Goal: Transaction & Acquisition: Purchase product/service

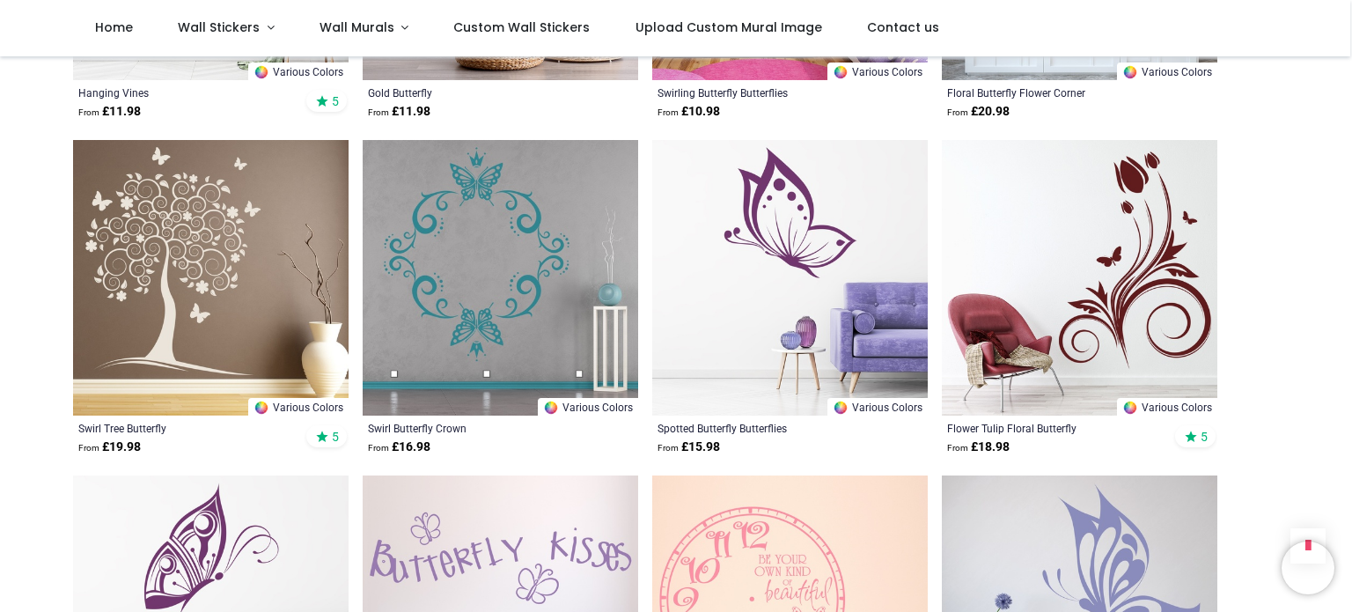
scroll to position [1916, 0]
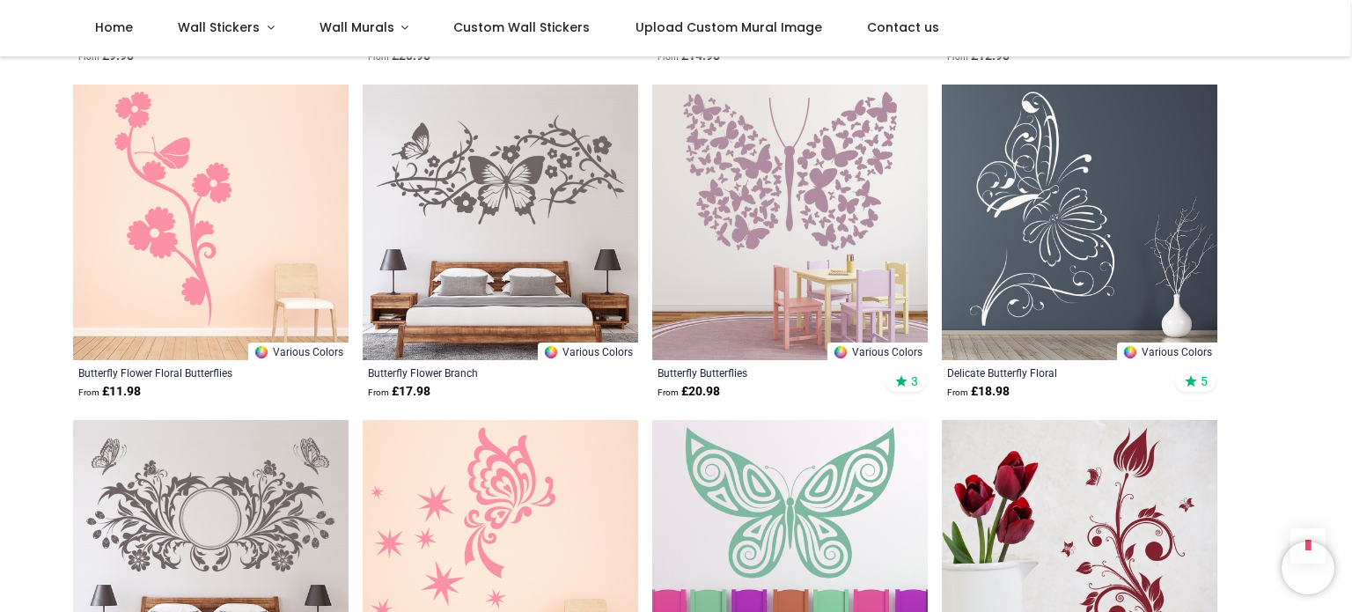
scroll to position [3637, 0]
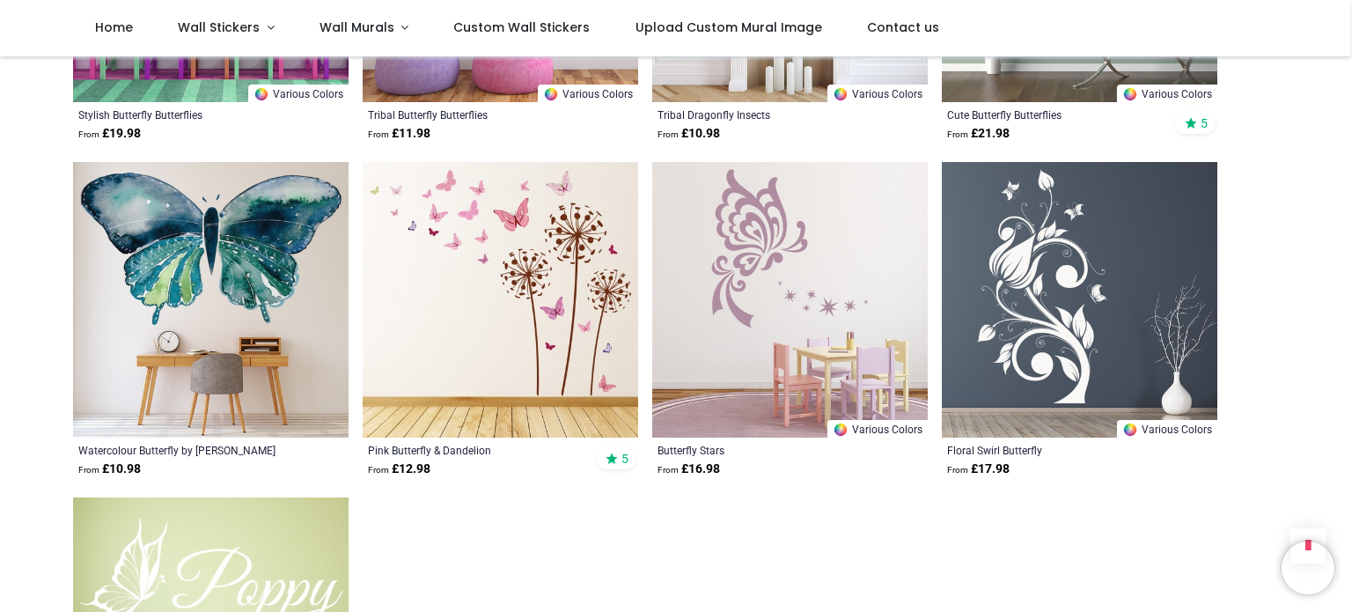
scroll to position [6258, 0]
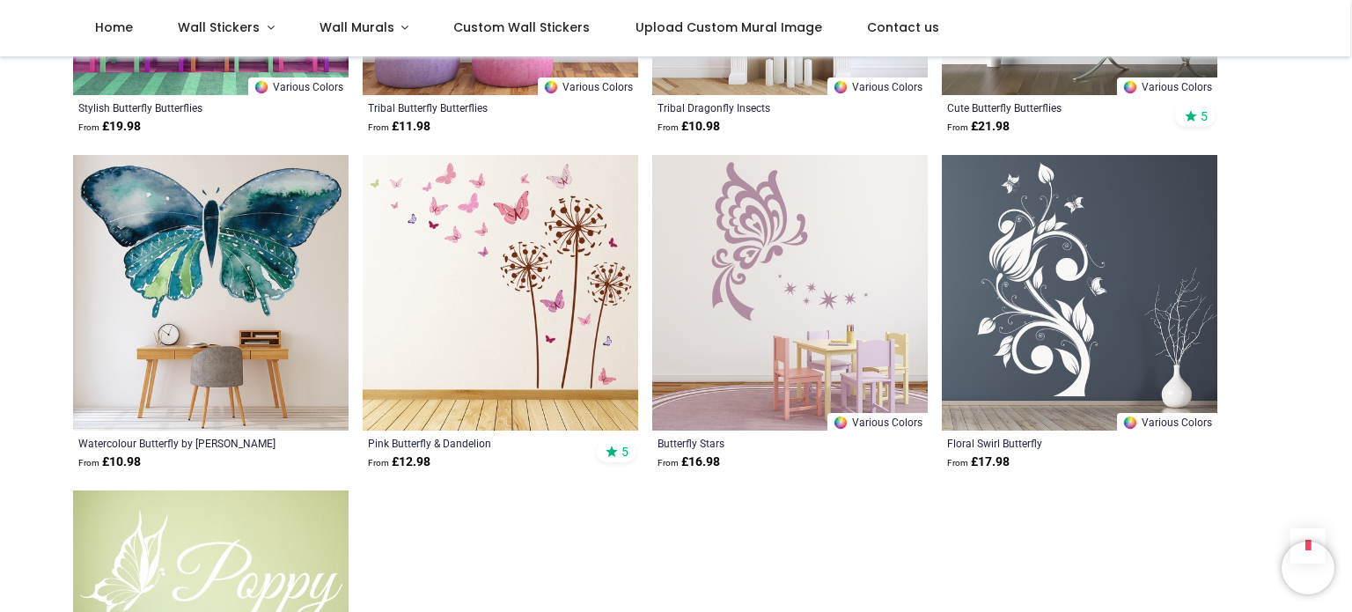
click at [195, 283] on img at bounding box center [211, 293] width 276 height 276
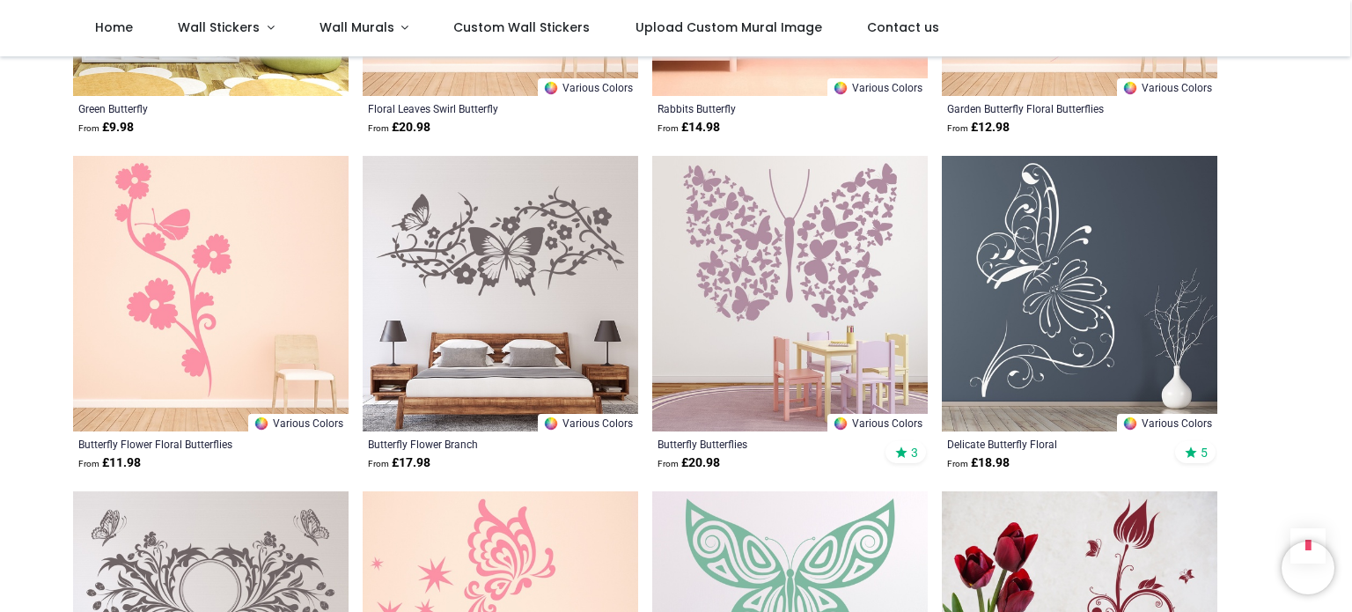
scroll to position [3567, 0]
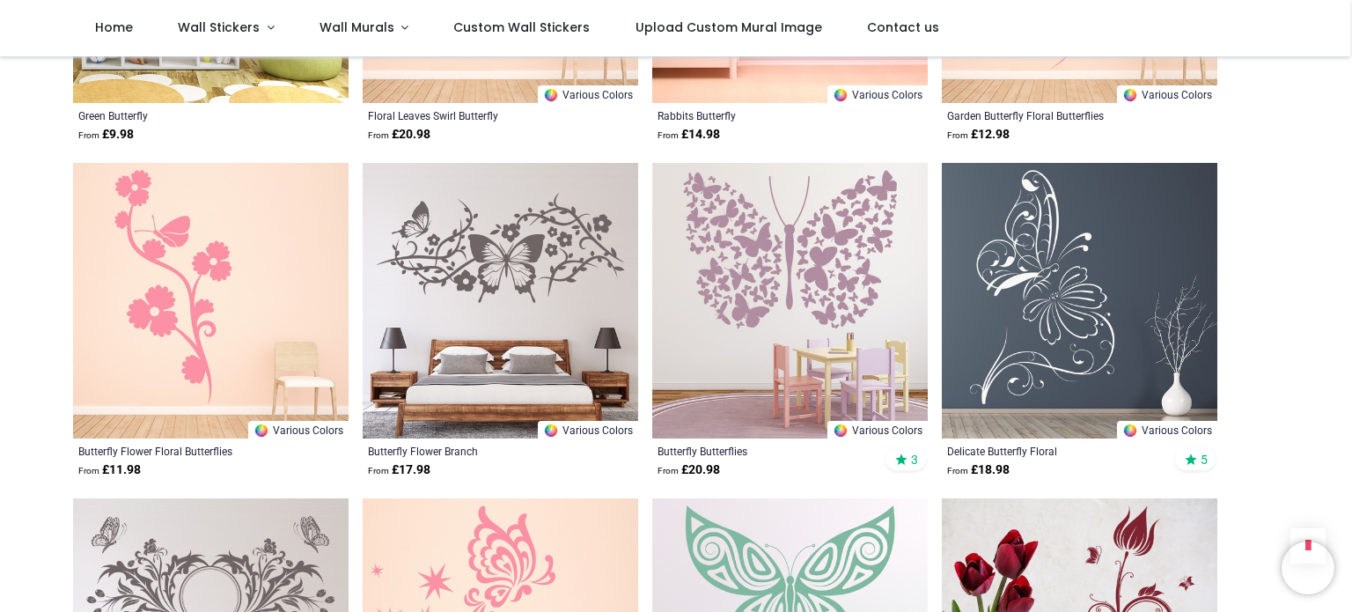
click at [515, 250] on img at bounding box center [501, 301] width 276 height 276
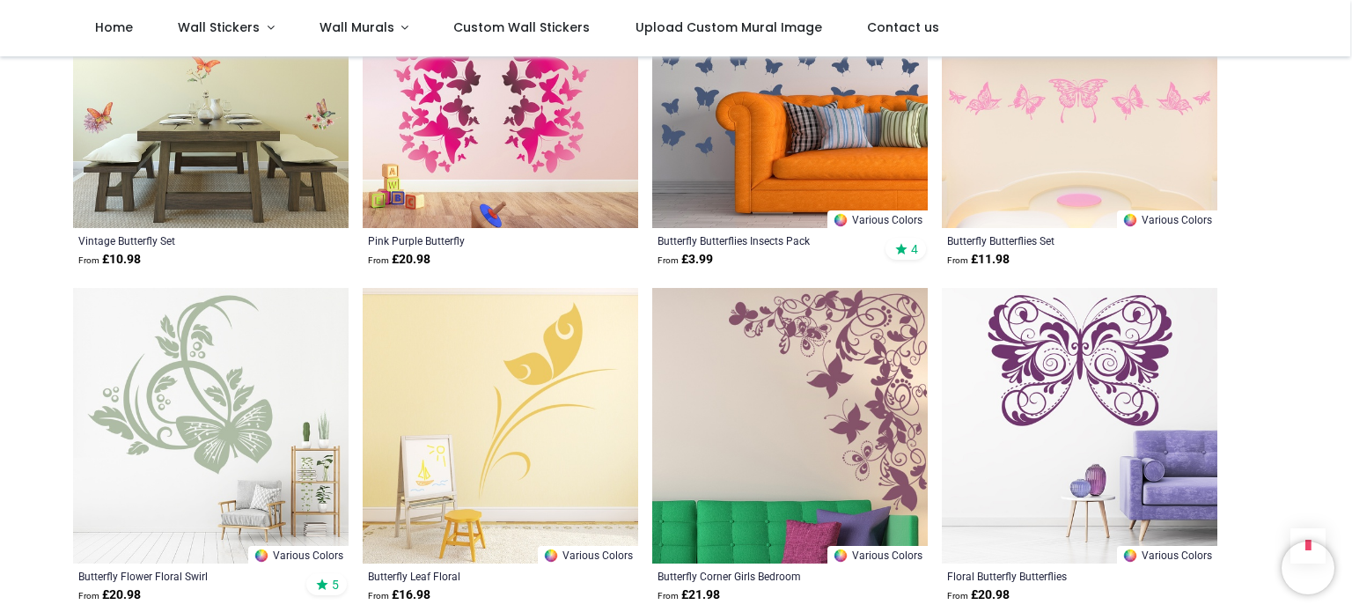
scroll to position [753, 0]
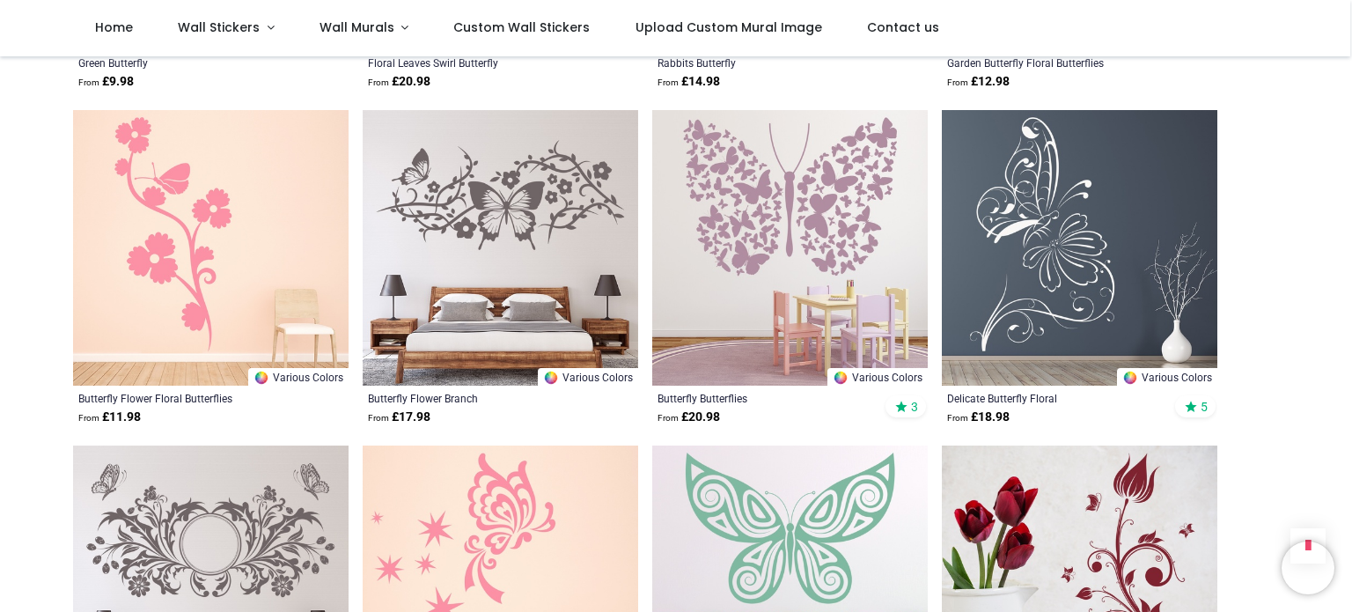
scroll to position [3658, 0]
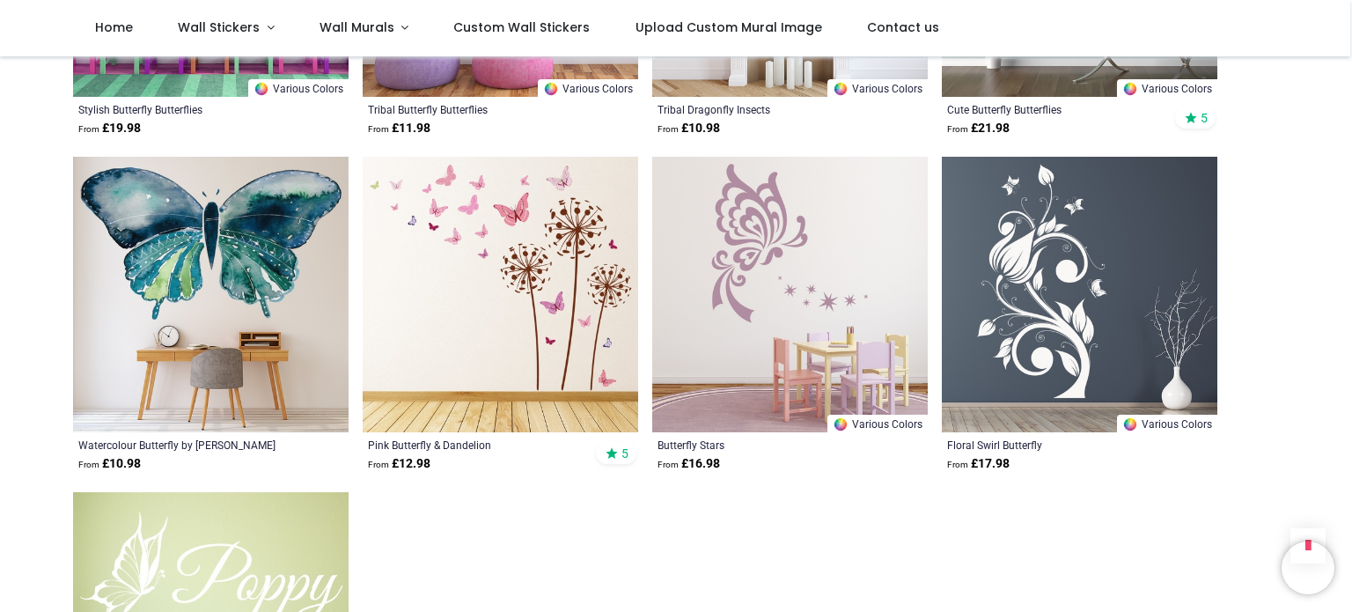
scroll to position [6252, 0]
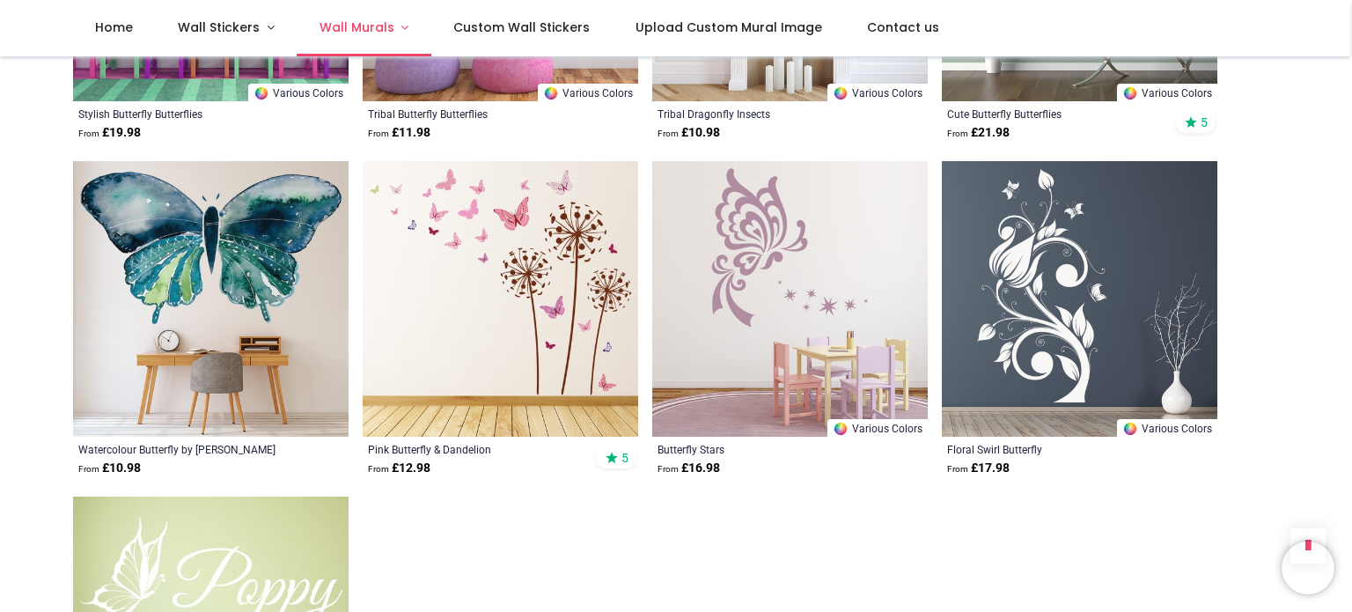
click at [368, 33] on span "Wall Murals" at bounding box center [357, 27] width 75 height 18
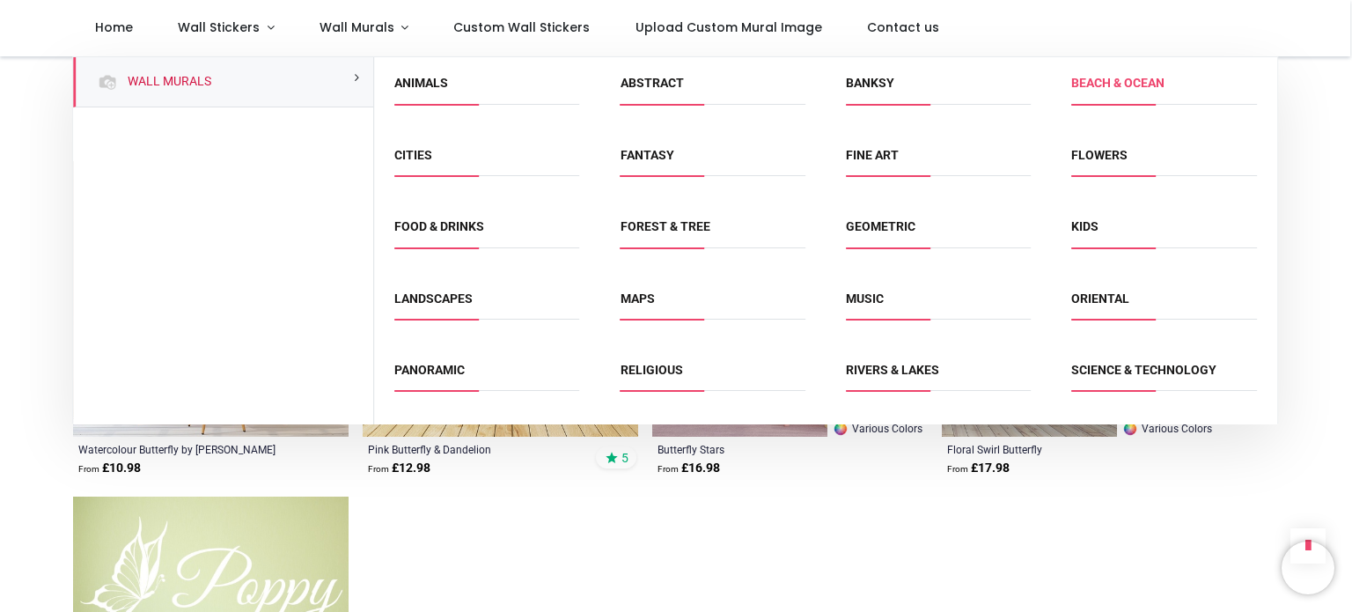
click at [1108, 87] on link "Beach & Ocean" at bounding box center [1118, 83] width 93 height 14
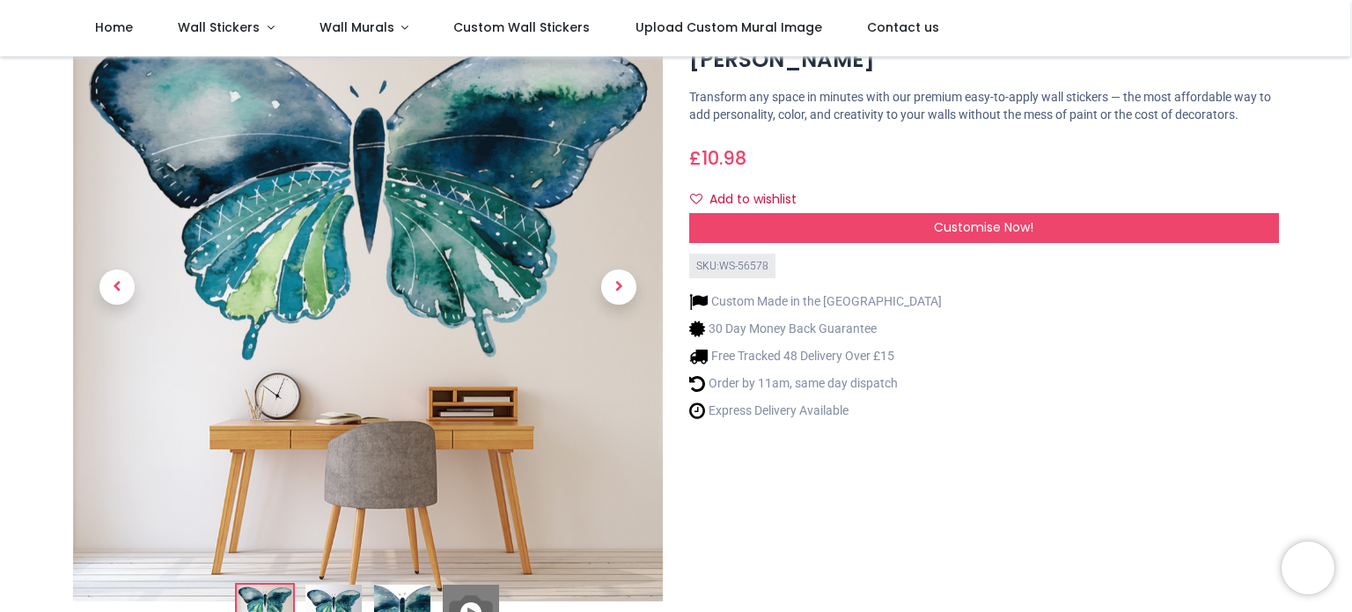
scroll to position [95, 0]
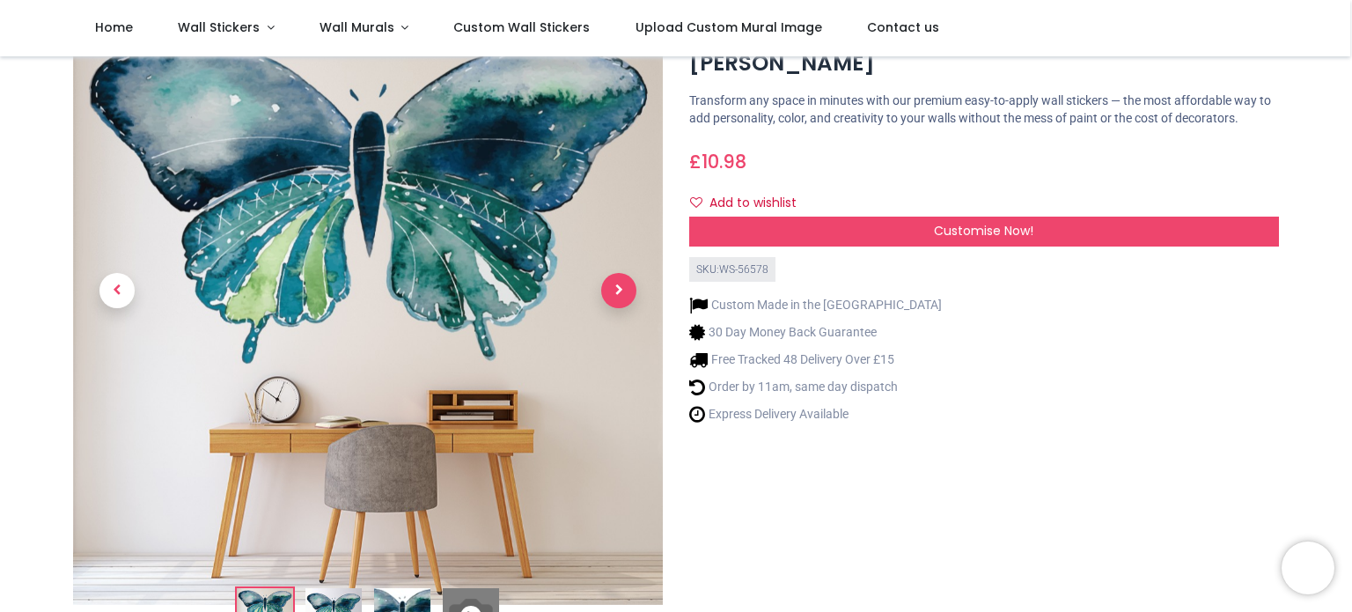
click at [622, 290] on span "Next" at bounding box center [618, 290] width 35 height 35
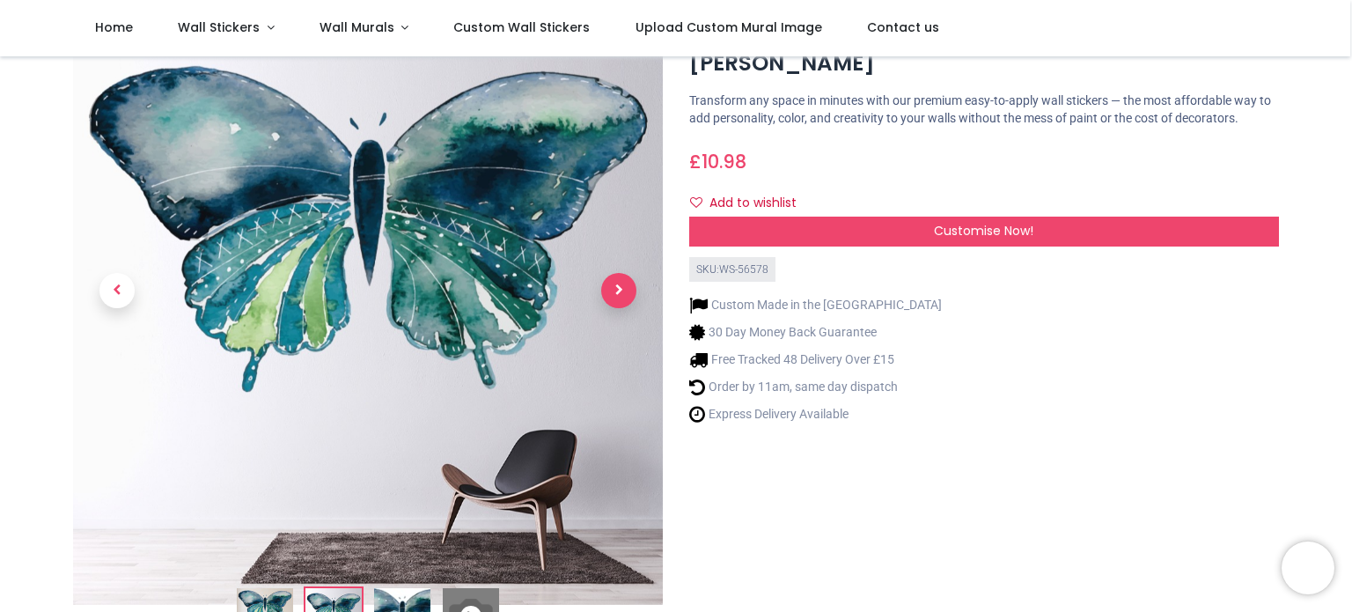
click at [622, 290] on span "Next" at bounding box center [618, 290] width 35 height 35
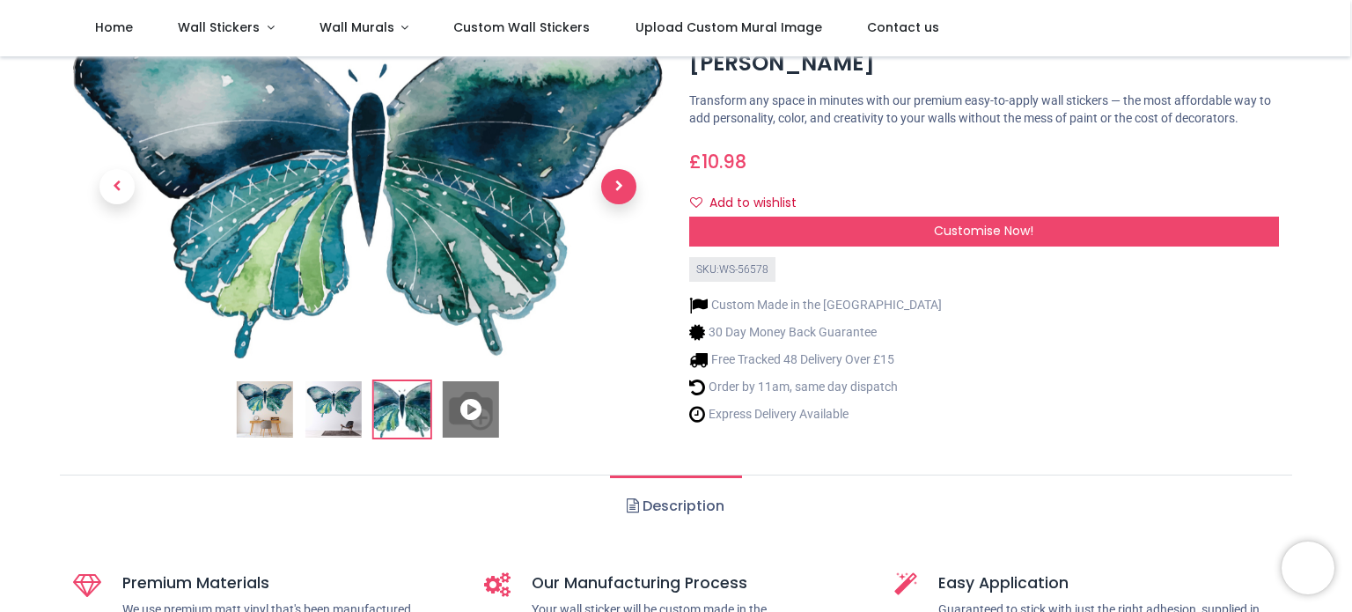
click at [622, 290] on link at bounding box center [619, 186] width 88 height 240
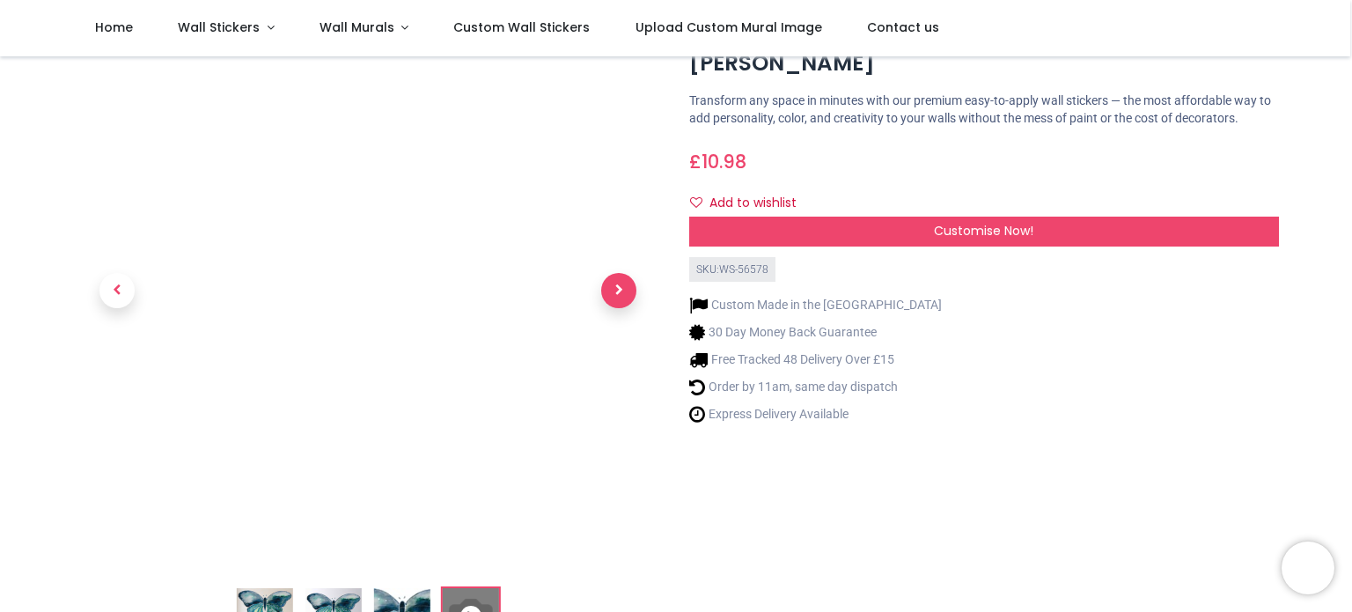
click at [622, 290] on span "Next" at bounding box center [618, 290] width 35 height 35
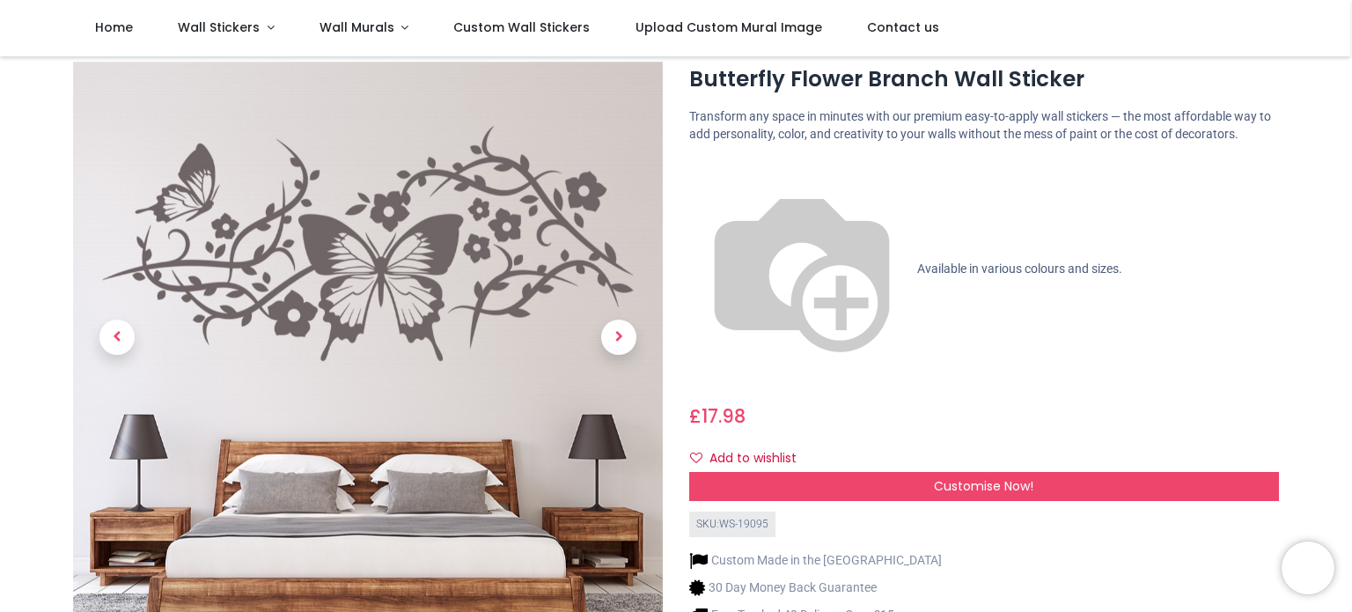
scroll to position [53, 0]
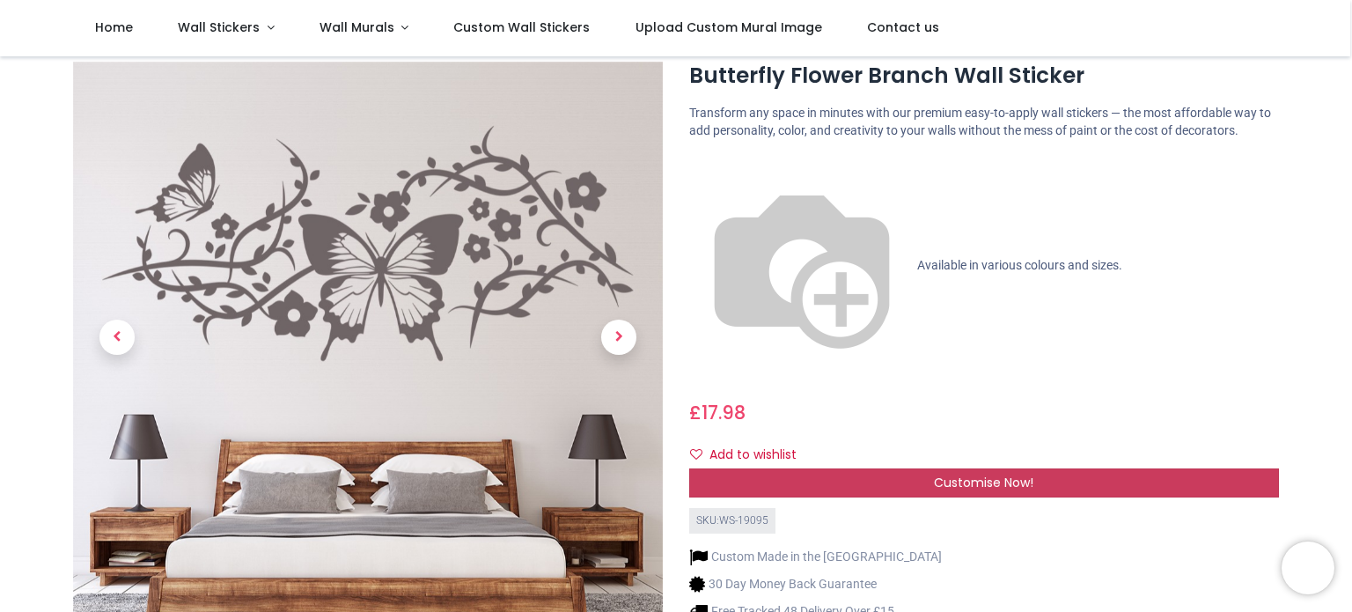
click at [915, 468] on div "Customise Now!" at bounding box center [984, 483] width 590 height 30
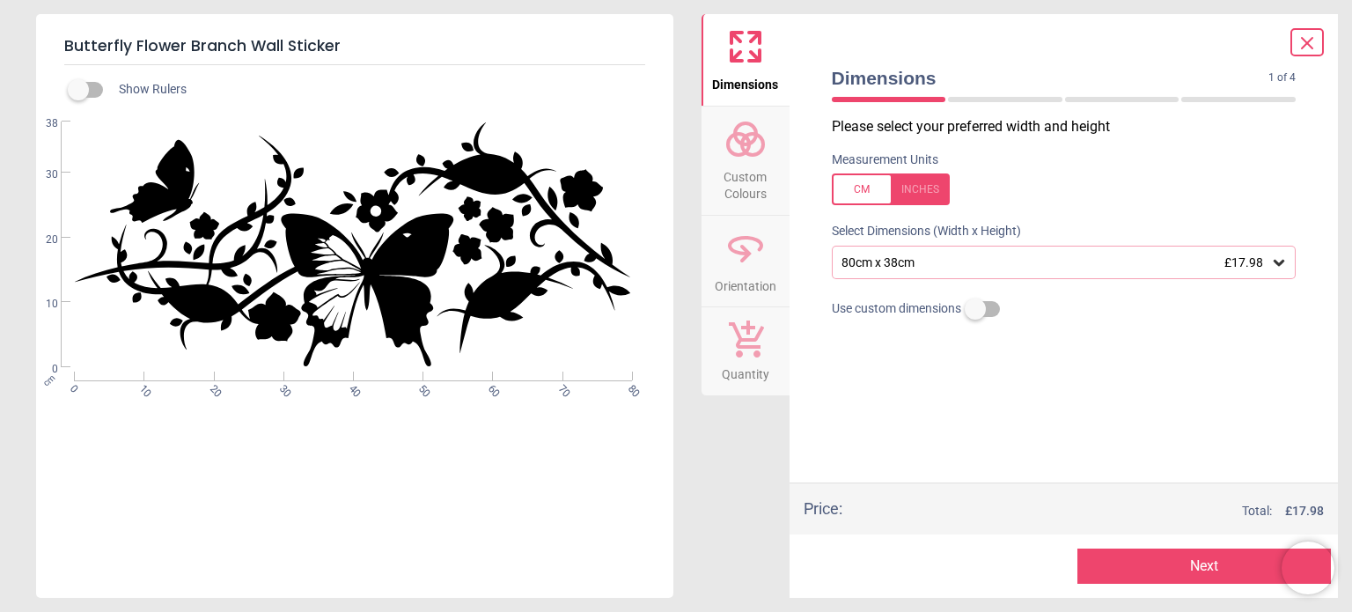
click at [1282, 264] on icon at bounding box center [1280, 263] width 18 height 18
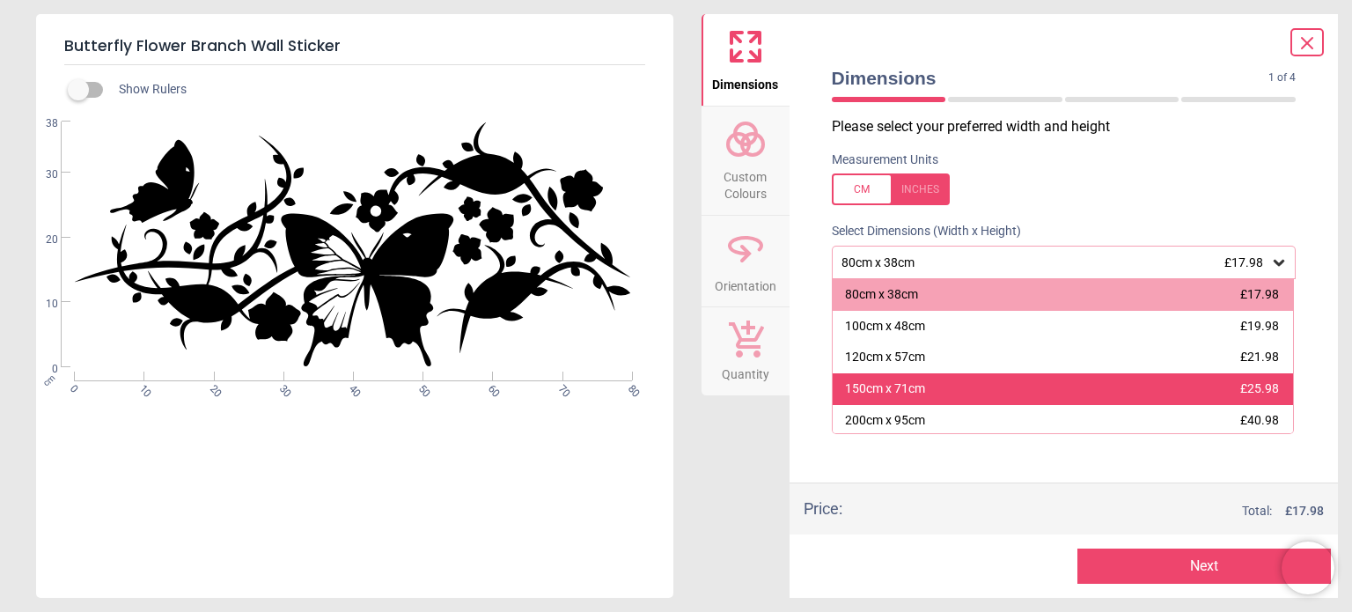
click at [1250, 390] on span "£25.98" at bounding box center [1260, 388] width 39 height 14
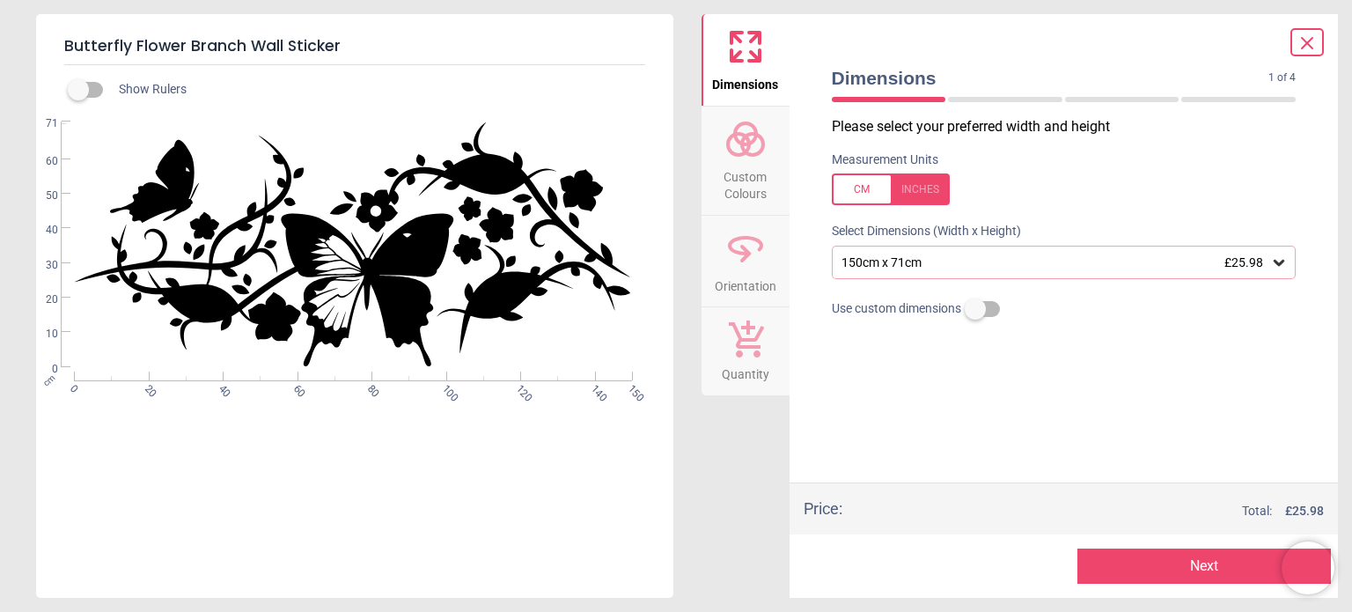
click at [1211, 568] on button "Next" at bounding box center [1205, 566] width 254 height 35
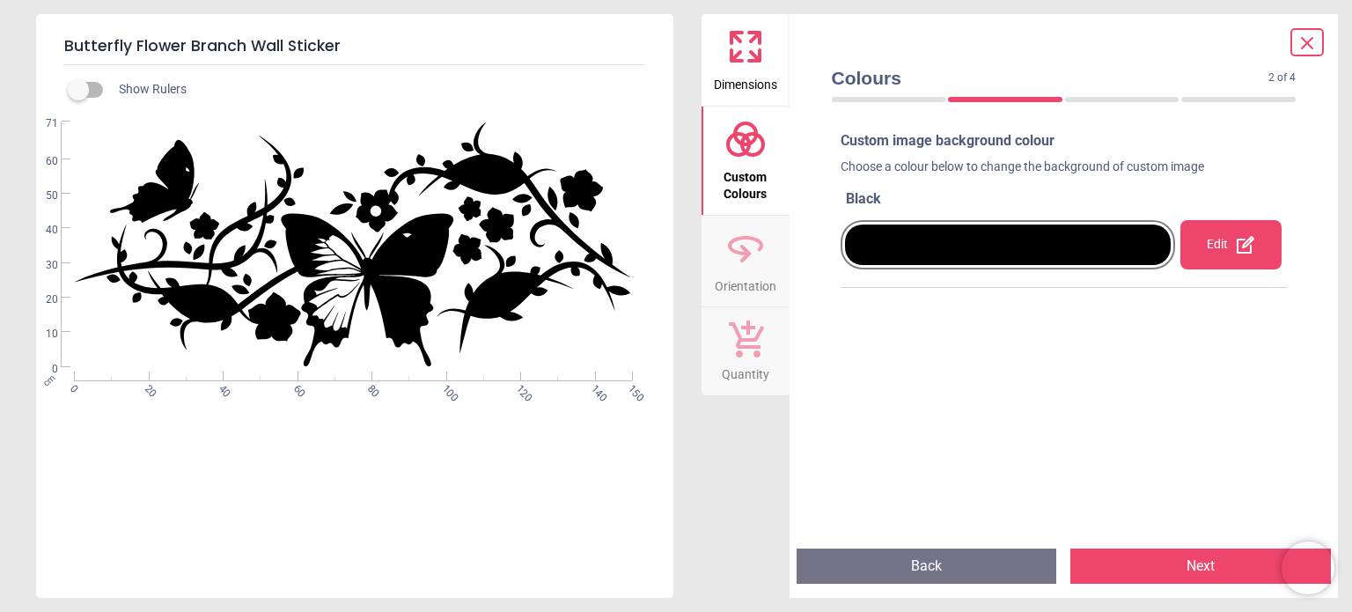
click at [1227, 250] on div "Edit" at bounding box center [1231, 244] width 100 height 49
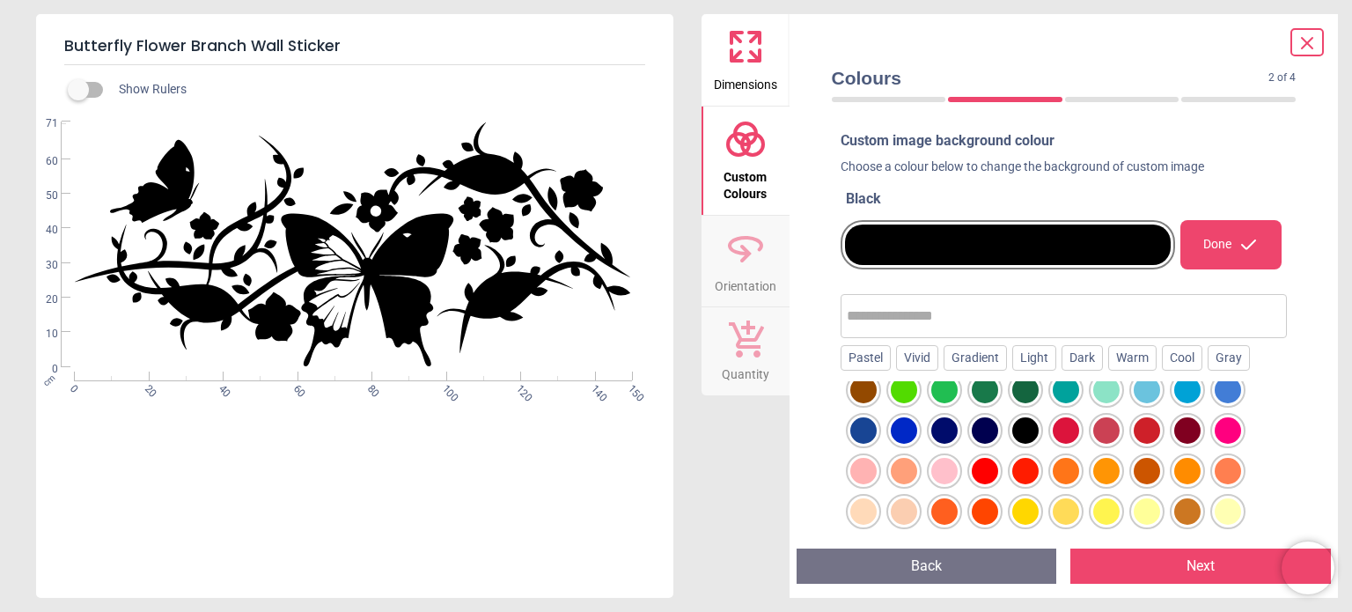
scroll to position [92, 0]
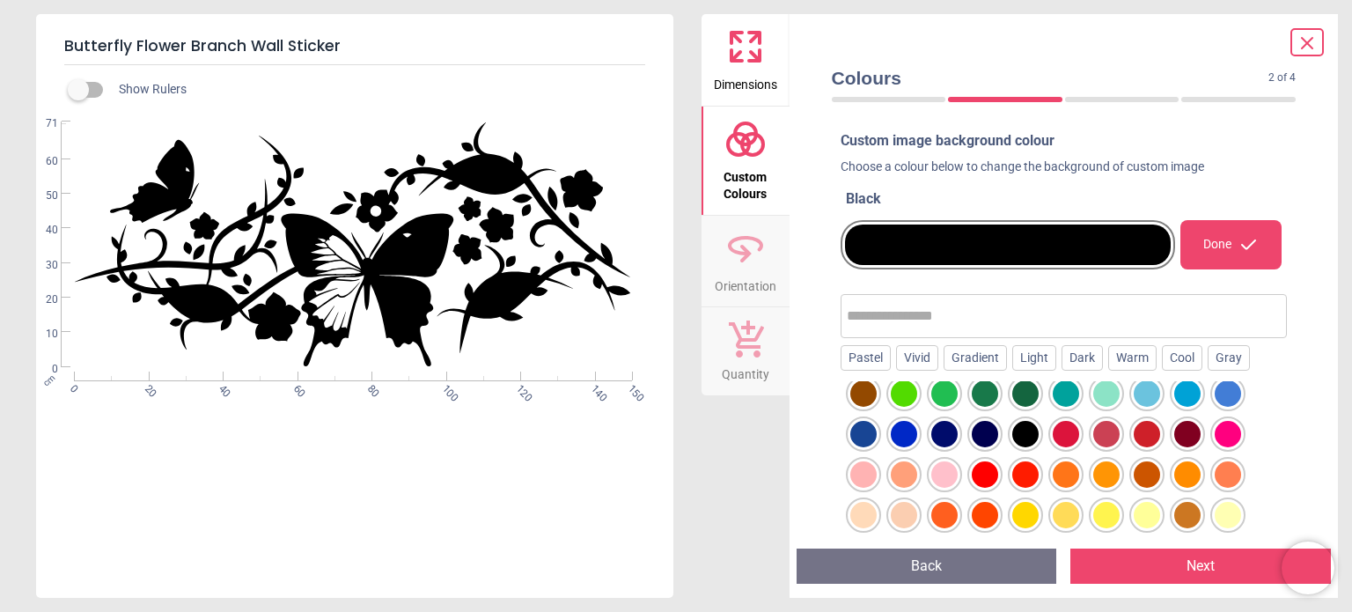
click at [1108, 393] on div at bounding box center [1107, 393] width 26 height 26
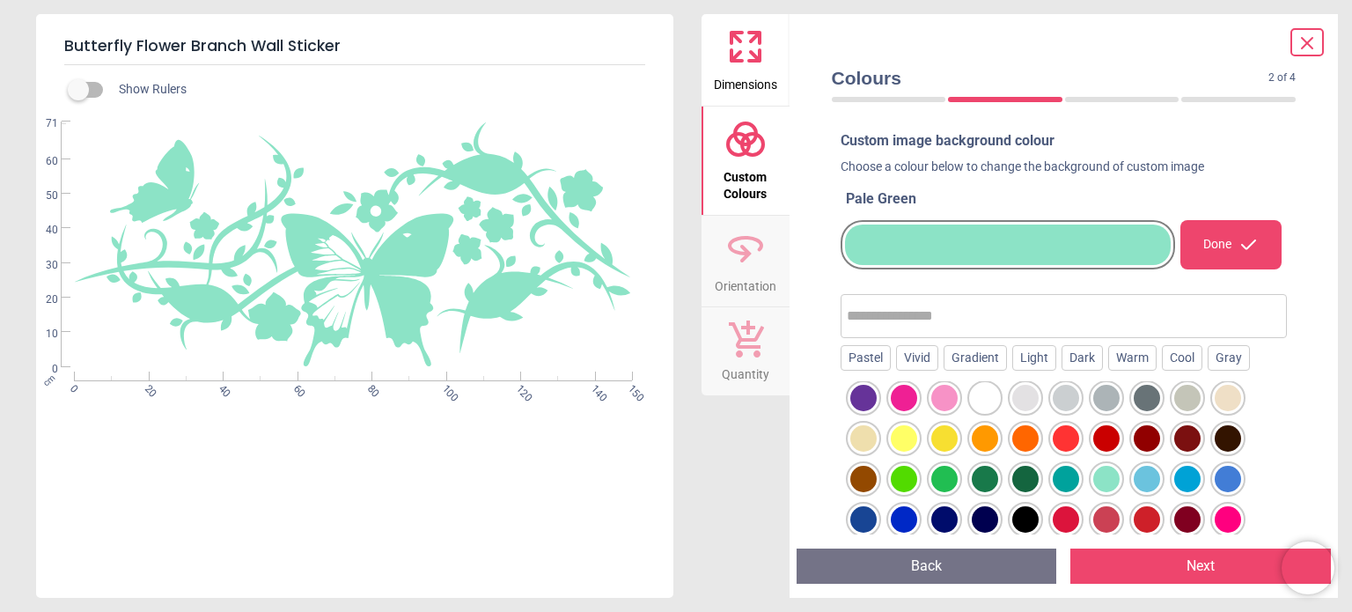
scroll to position [7, 0]
click at [861, 398] on div at bounding box center [864, 397] width 26 height 26
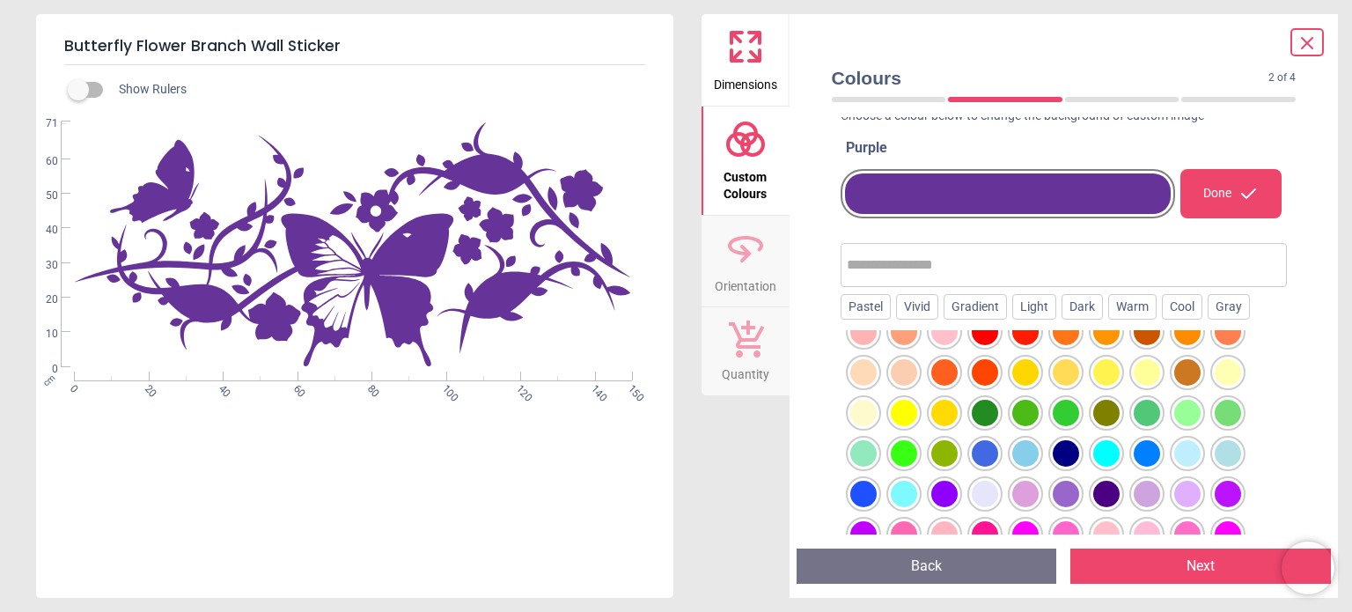
scroll to position [190, 0]
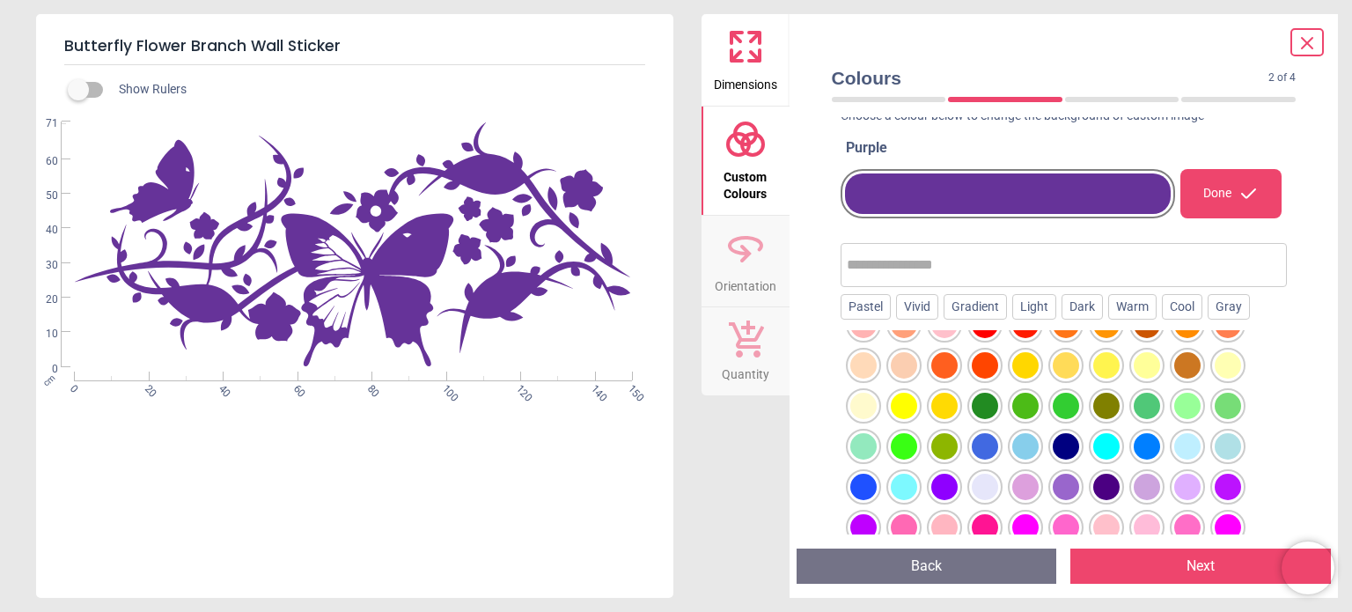
click at [1023, 491] on div at bounding box center [1026, 487] width 26 height 26
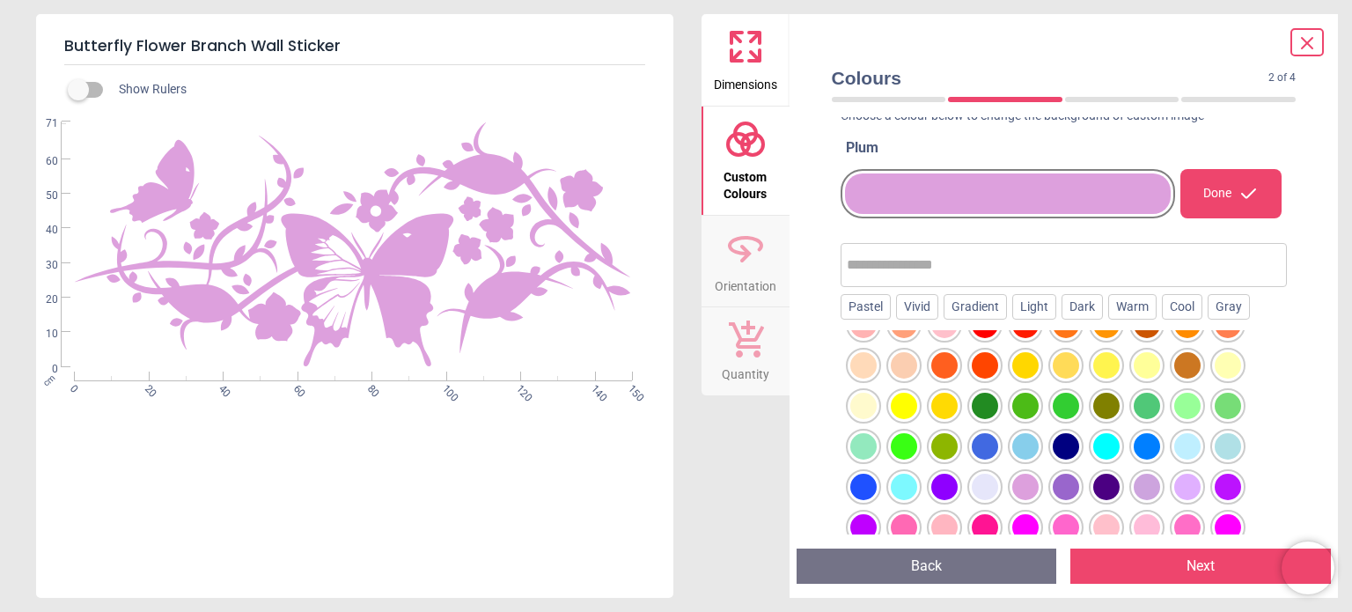
click at [1148, 490] on div at bounding box center [1147, 487] width 26 height 26
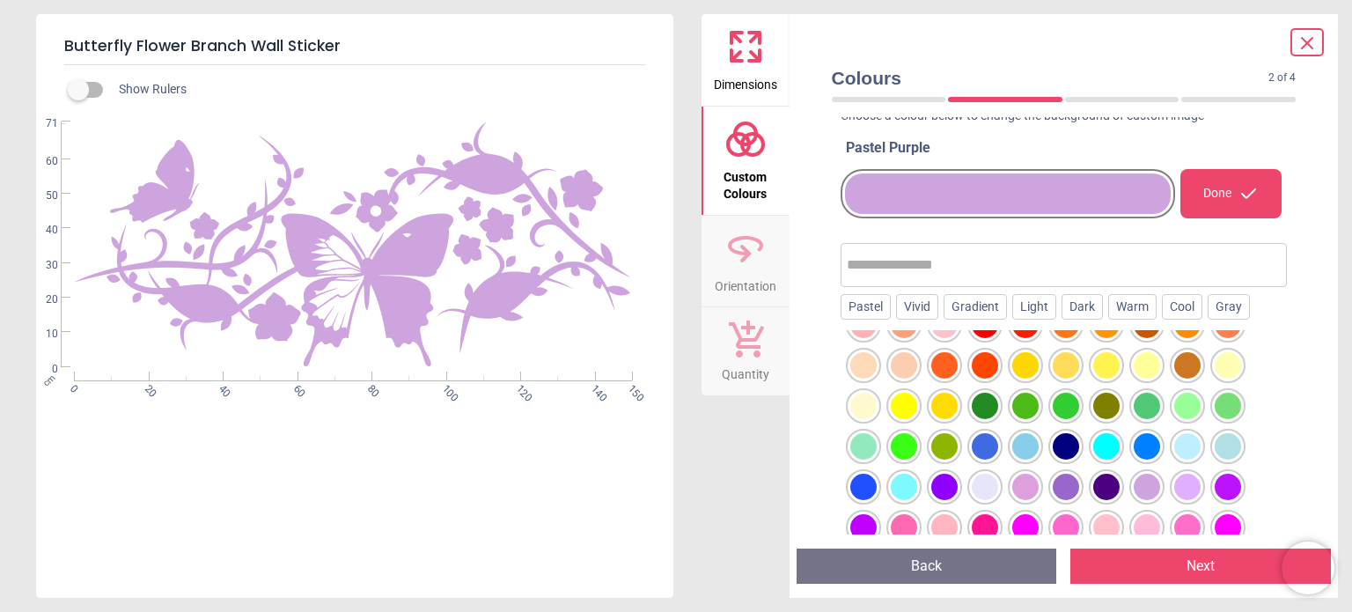
click at [867, 485] on div at bounding box center [864, 487] width 26 height 26
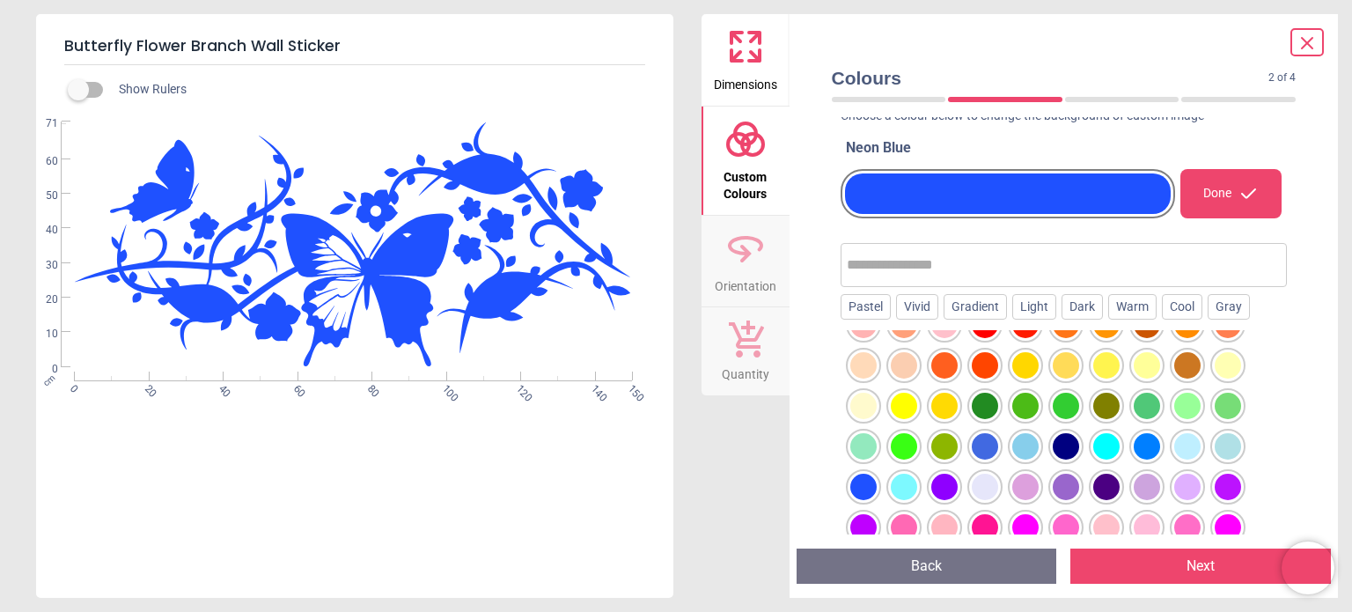
click at [1145, 450] on div at bounding box center [1147, 446] width 26 height 26
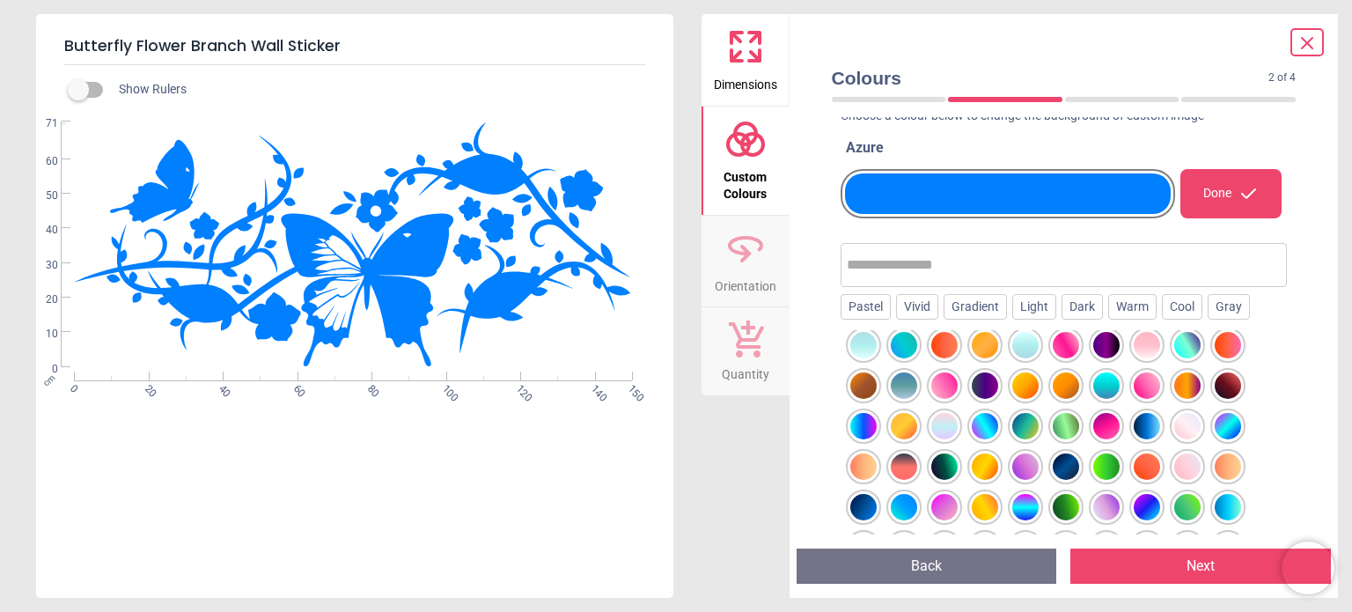
scroll to position [511, 0]
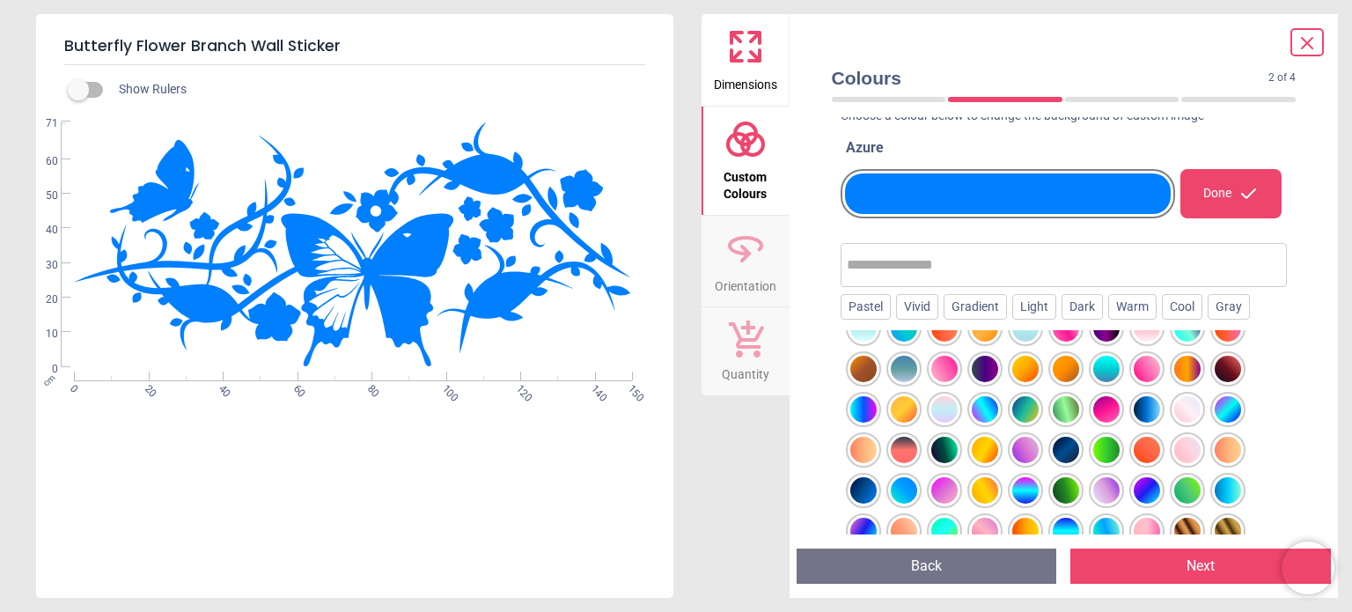
click at [1159, 411] on div at bounding box center [1147, 409] width 26 height 26
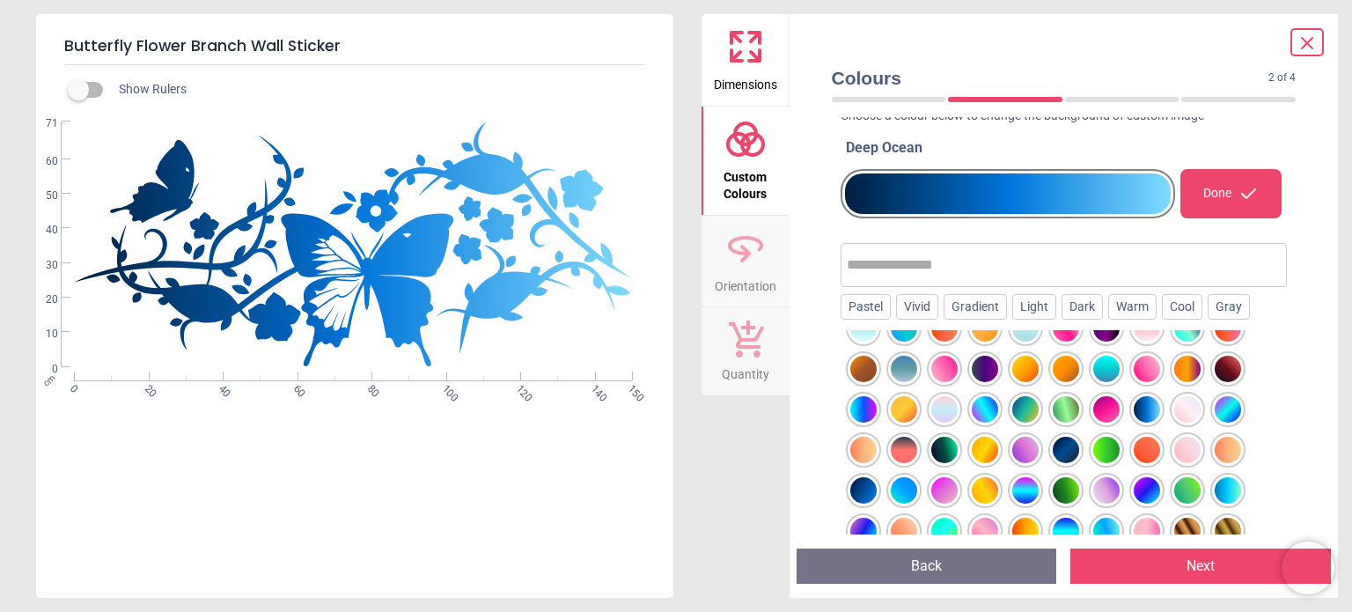
click at [1220, 193] on div "Done" at bounding box center [1231, 193] width 100 height 49
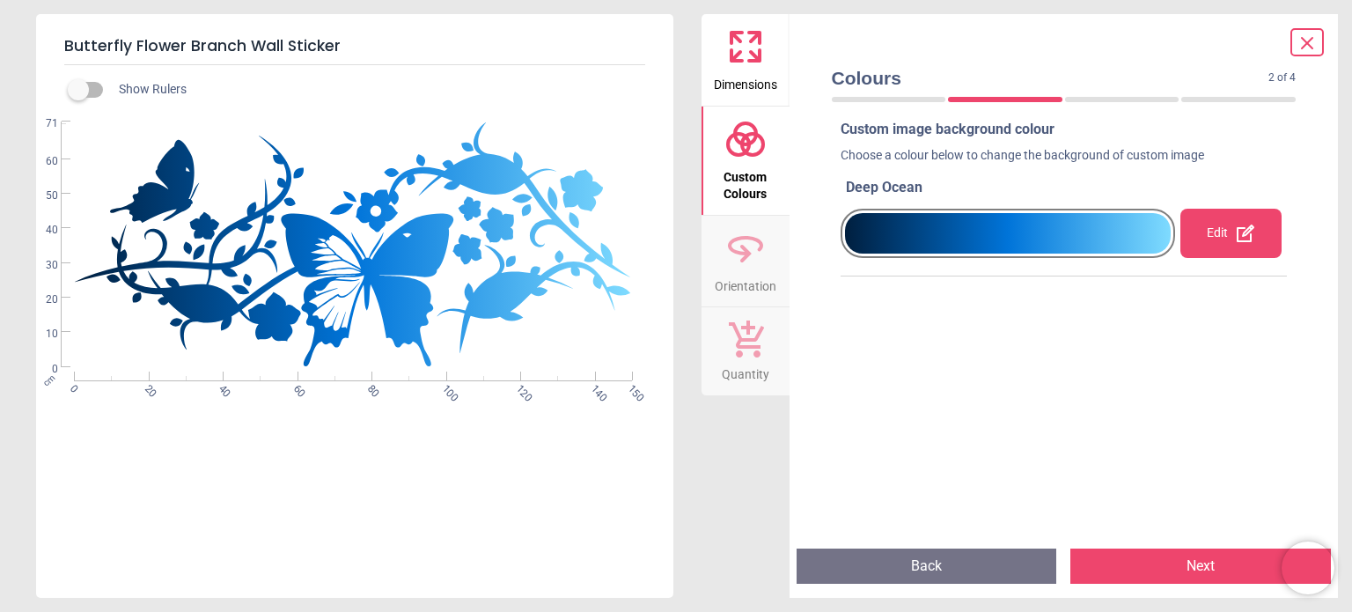
scroll to position [11, 0]
click at [1161, 571] on button "Next" at bounding box center [1201, 566] width 261 height 35
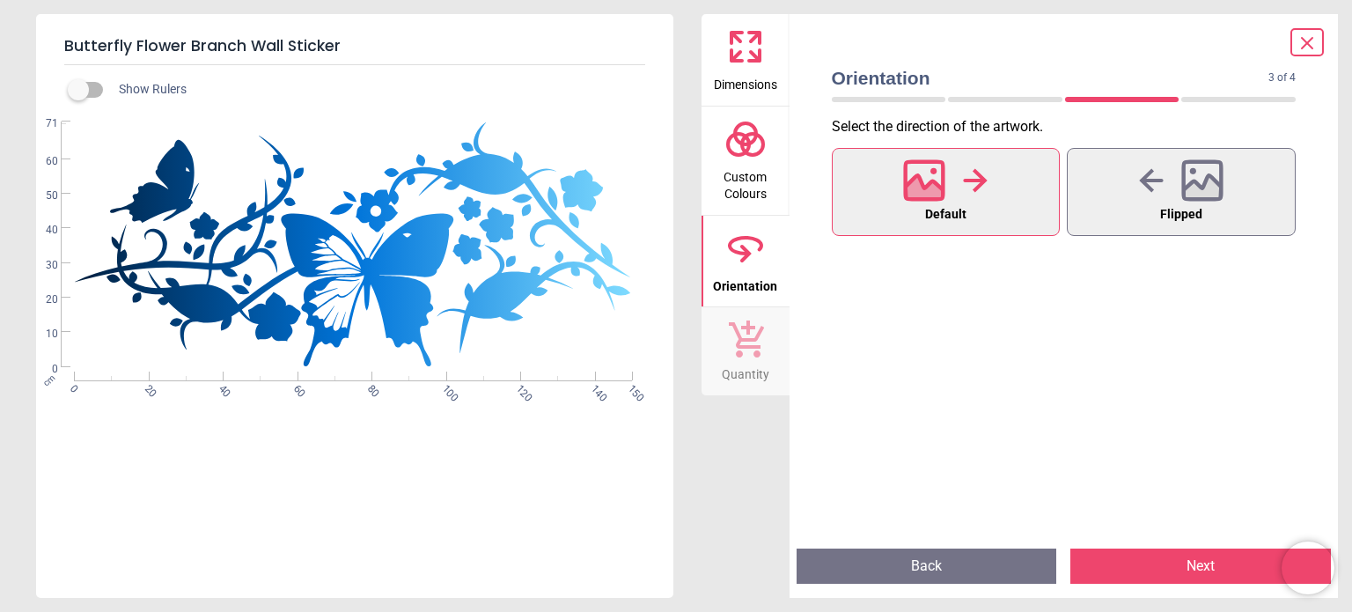
click at [1161, 571] on button "Next" at bounding box center [1201, 566] width 261 height 35
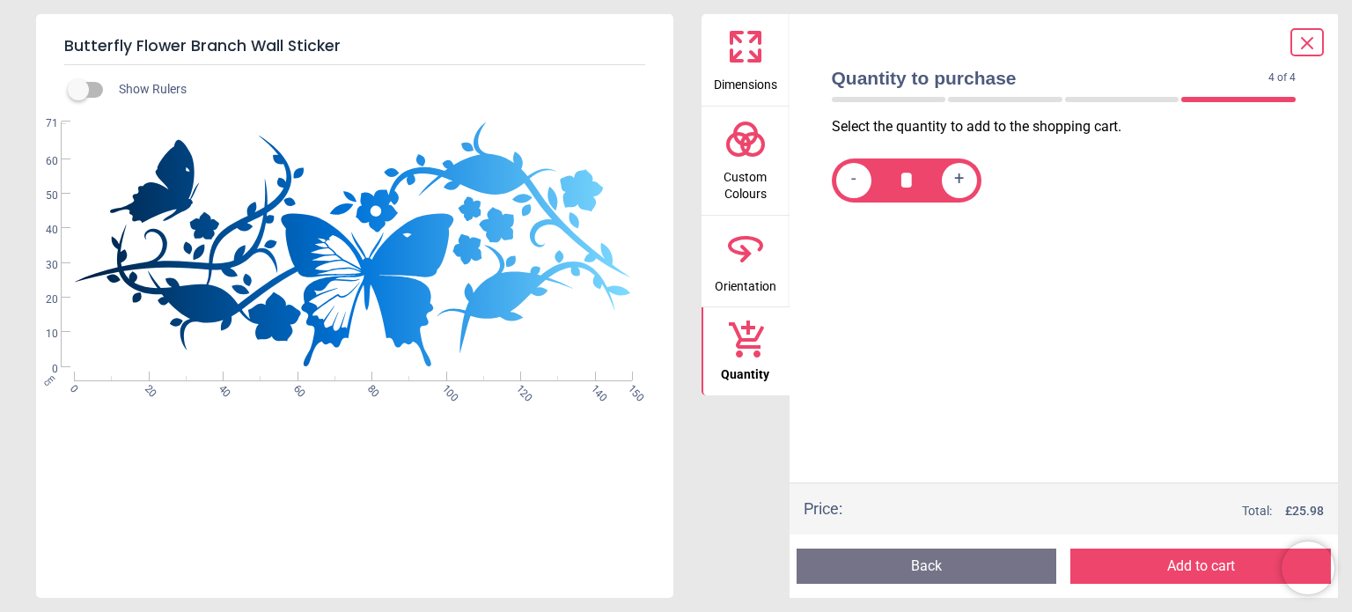
click at [749, 150] on icon at bounding box center [746, 139] width 42 height 42
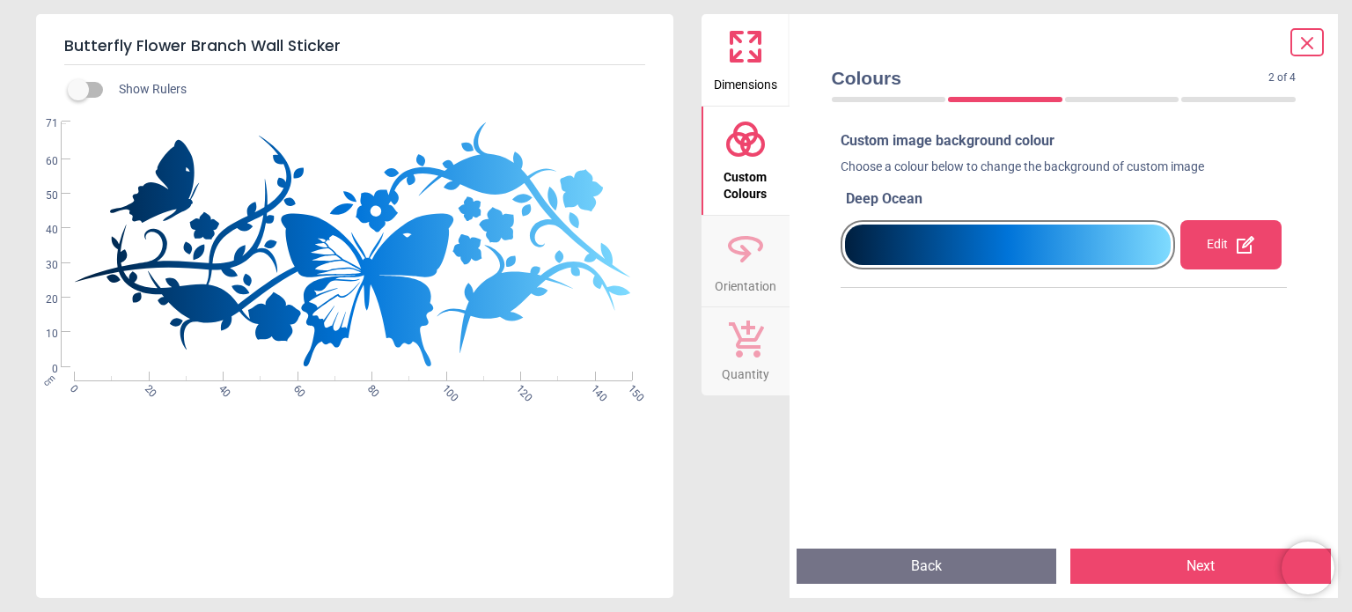
click at [1248, 247] on icon at bounding box center [1245, 244] width 21 height 21
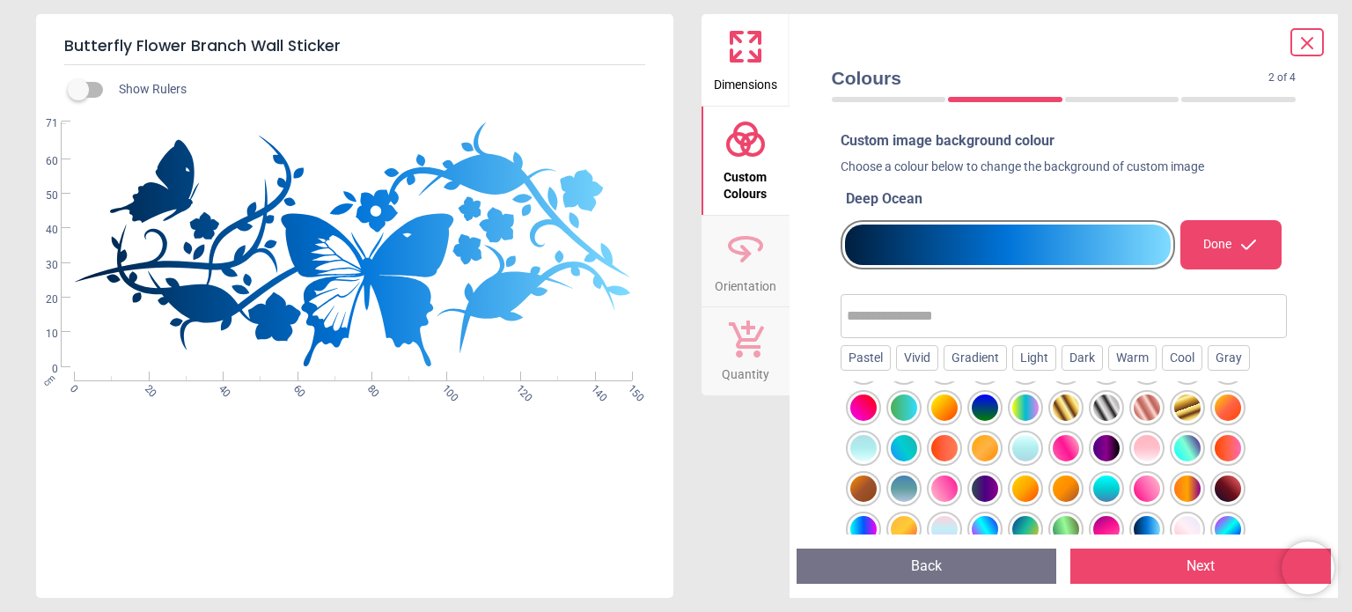
scroll to position [443, 0]
click at [986, 403] on div at bounding box center [985, 407] width 26 height 26
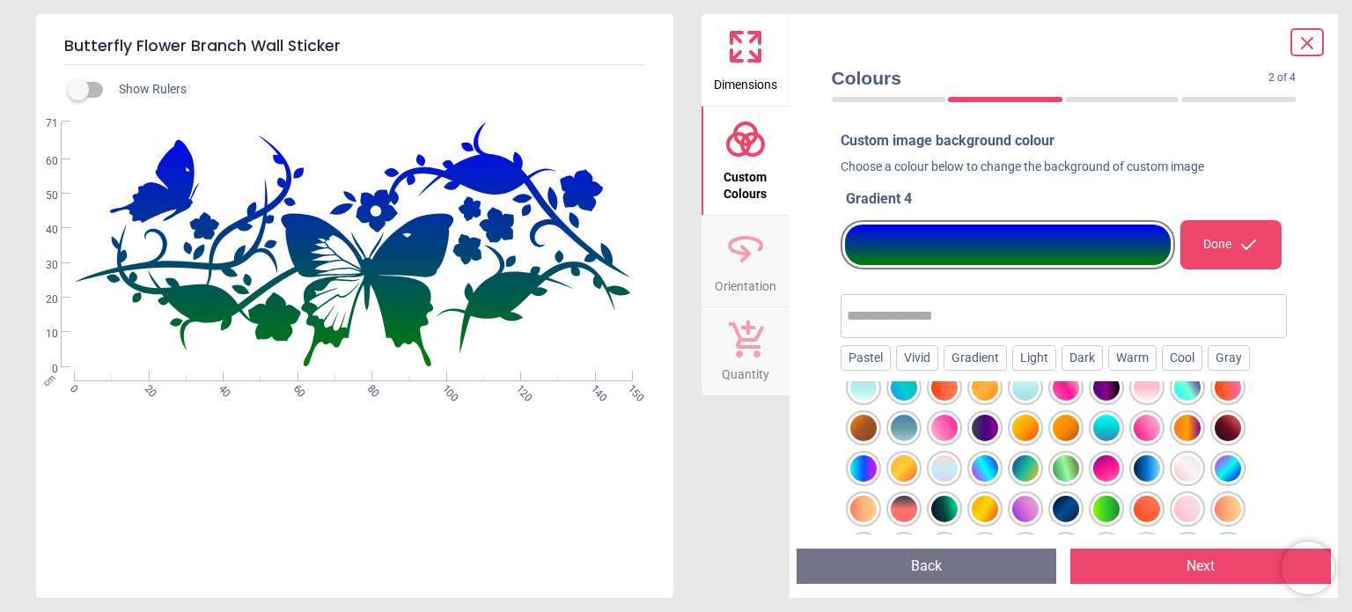
scroll to position [504, 0]
click at [1233, 475] on div at bounding box center [1228, 467] width 26 height 26
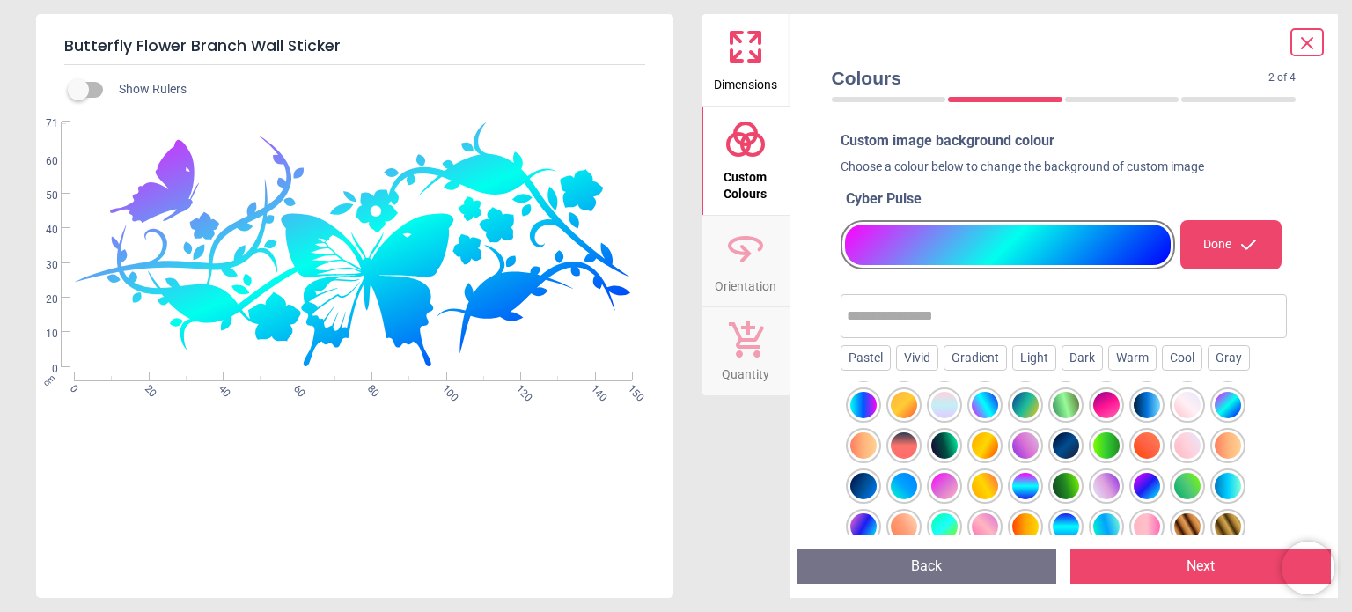
scroll to position [575, 0]
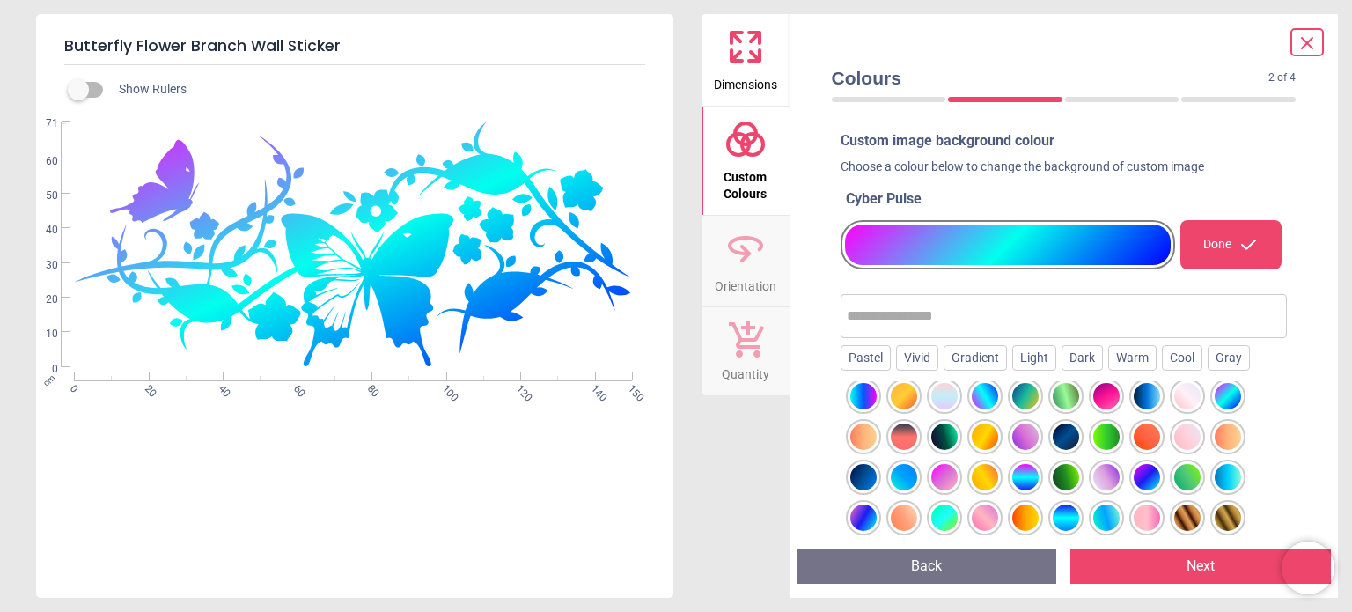
click at [1028, 480] on div at bounding box center [1026, 477] width 26 height 26
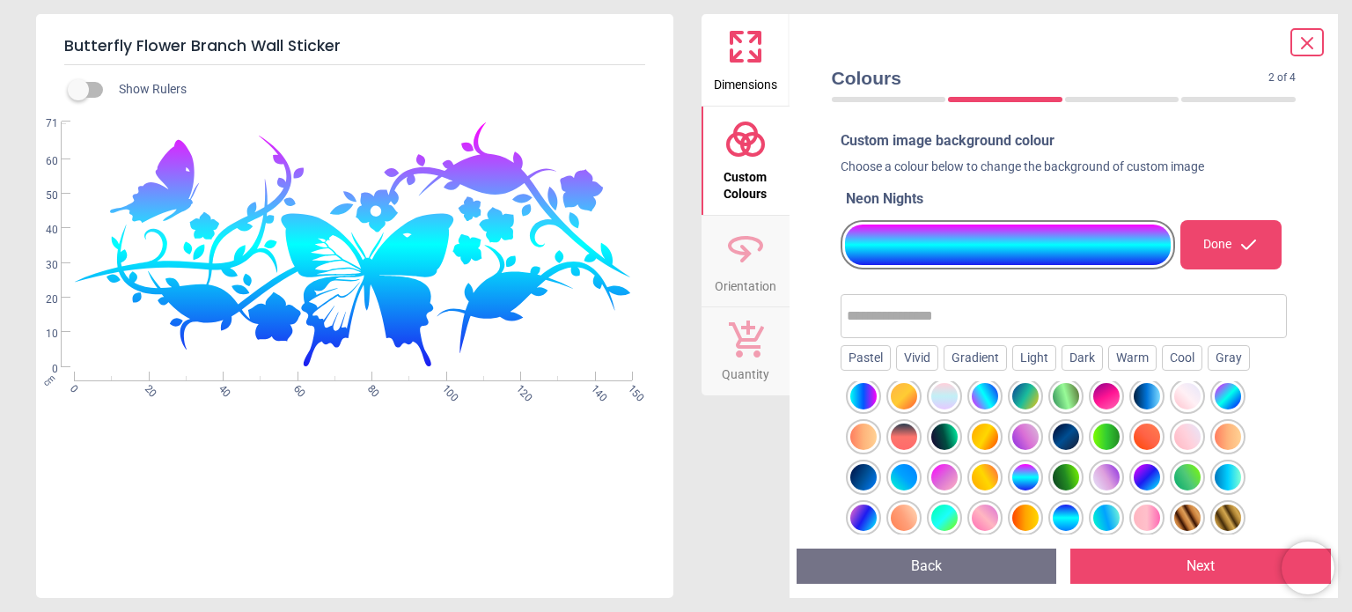
click at [1240, 480] on div at bounding box center [1228, 477] width 26 height 26
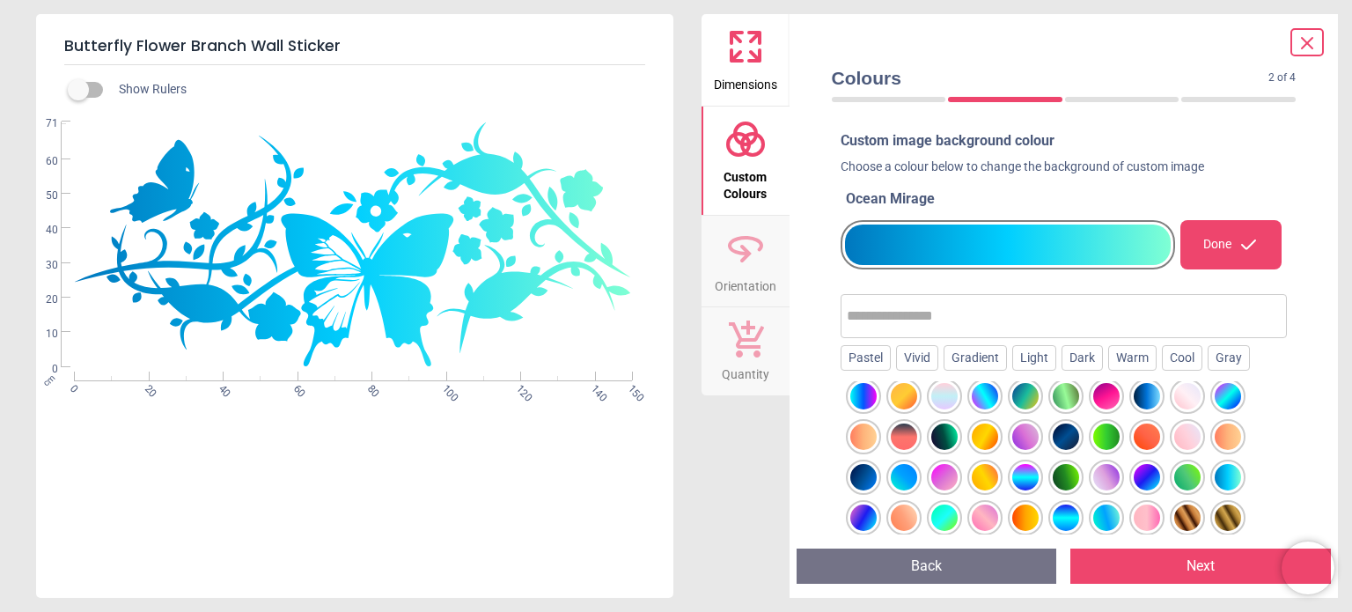
click at [902, 476] on div at bounding box center [904, 477] width 26 height 26
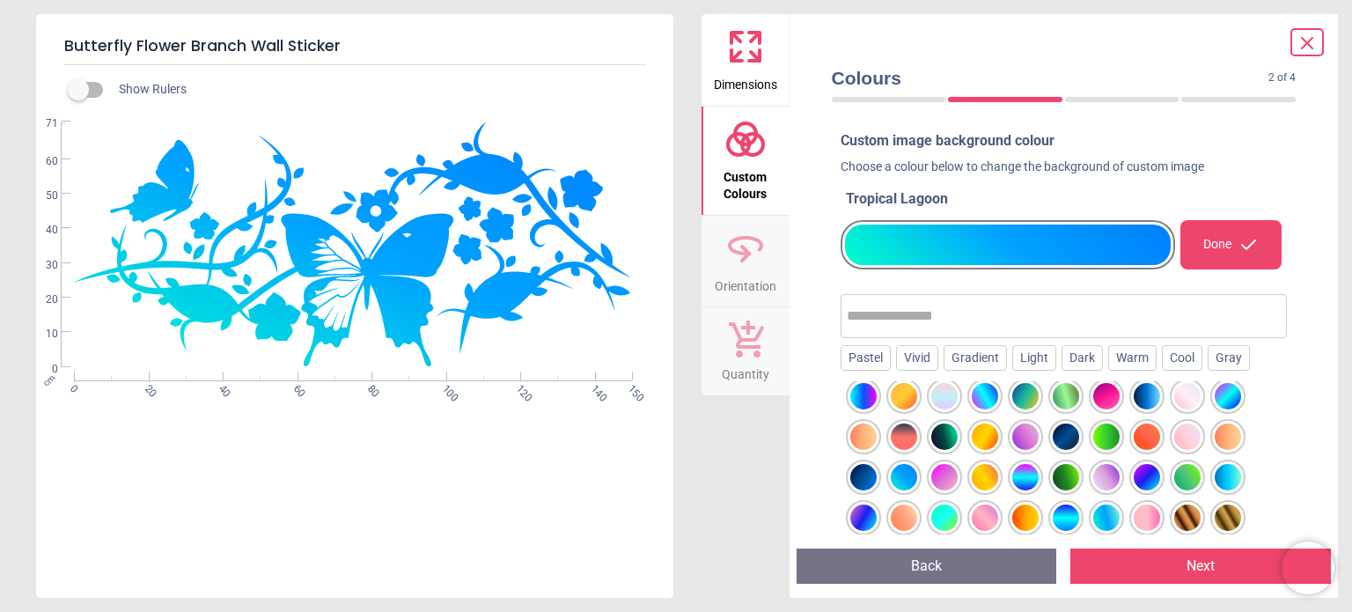
scroll to position [590, 0]
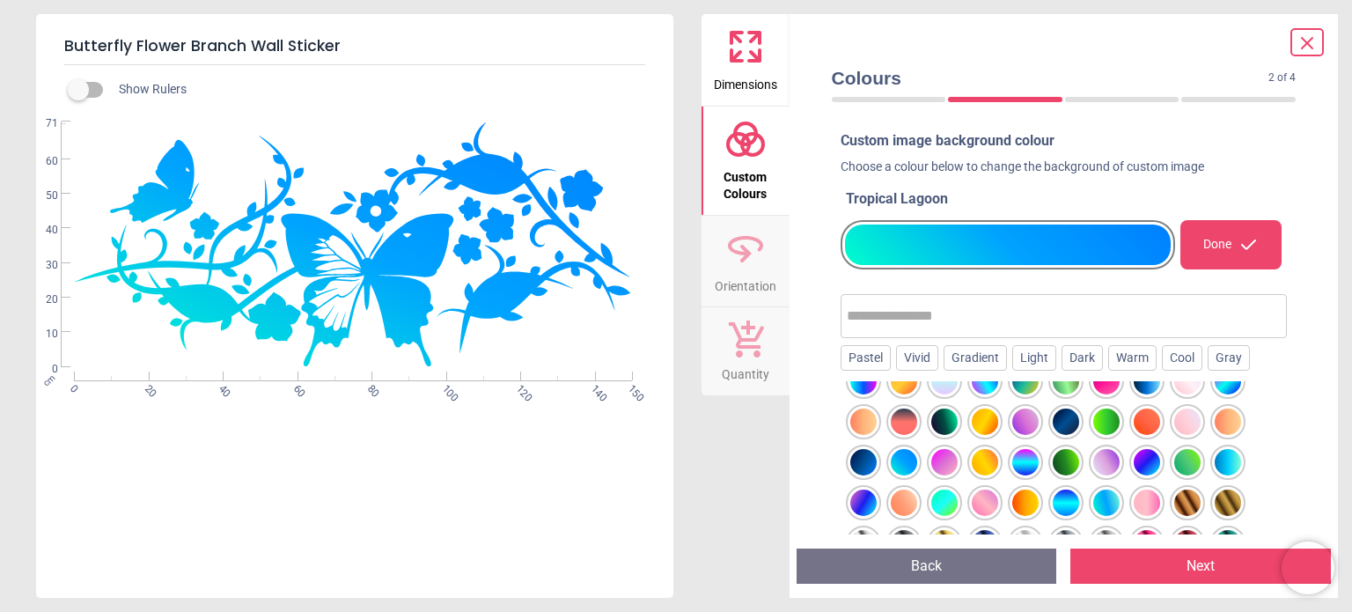
click at [870, 506] on div at bounding box center [864, 503] width 26 height 26
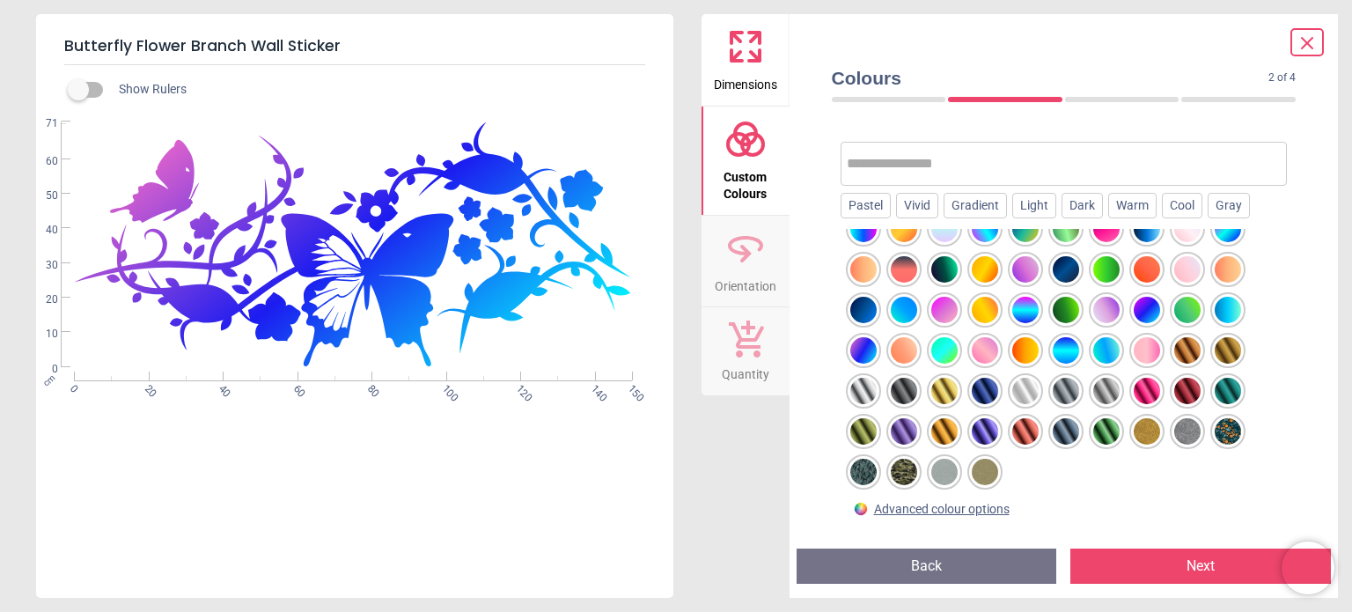
scroll to position [156, 0]
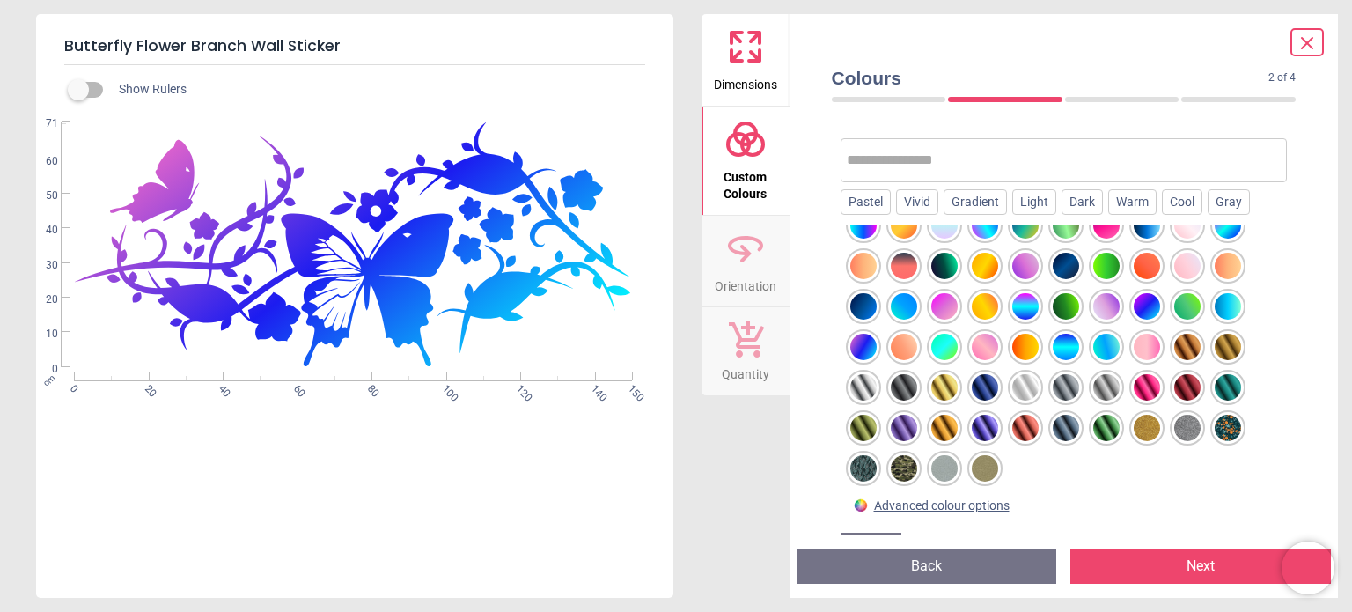
click at [1230, 426] on div at bounding box center [1228, 428] width 26 height 26
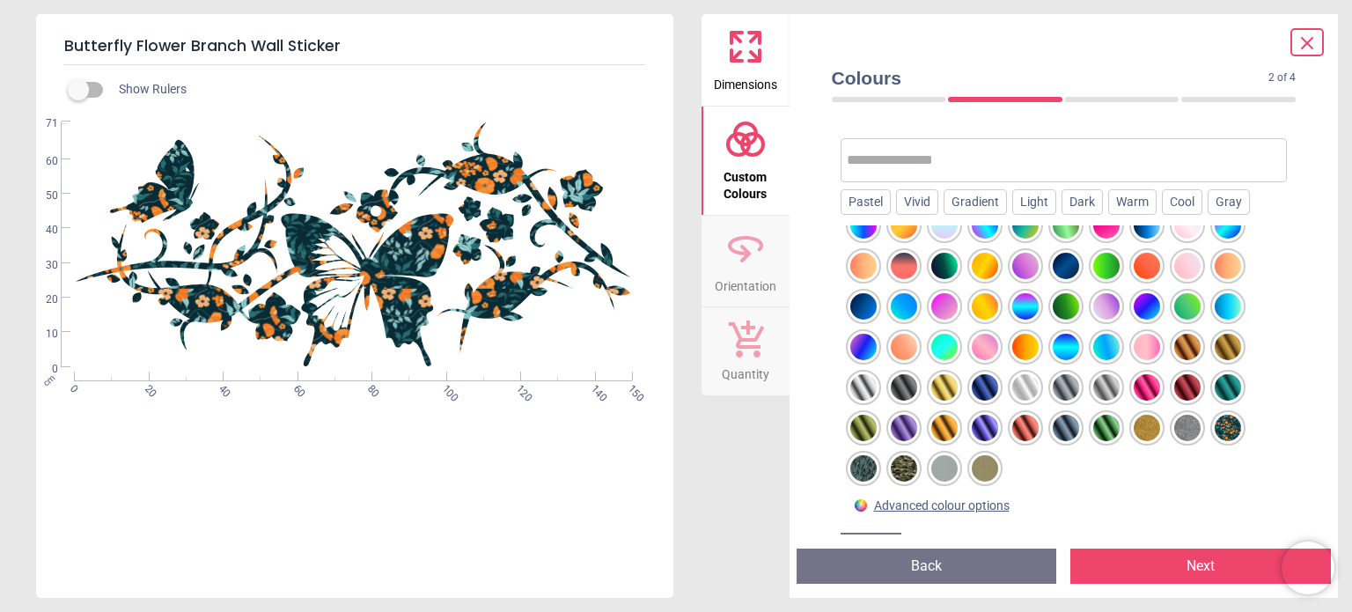
click at [1234, 438] on div at bounding box center [1228, 428] width 26 height 26
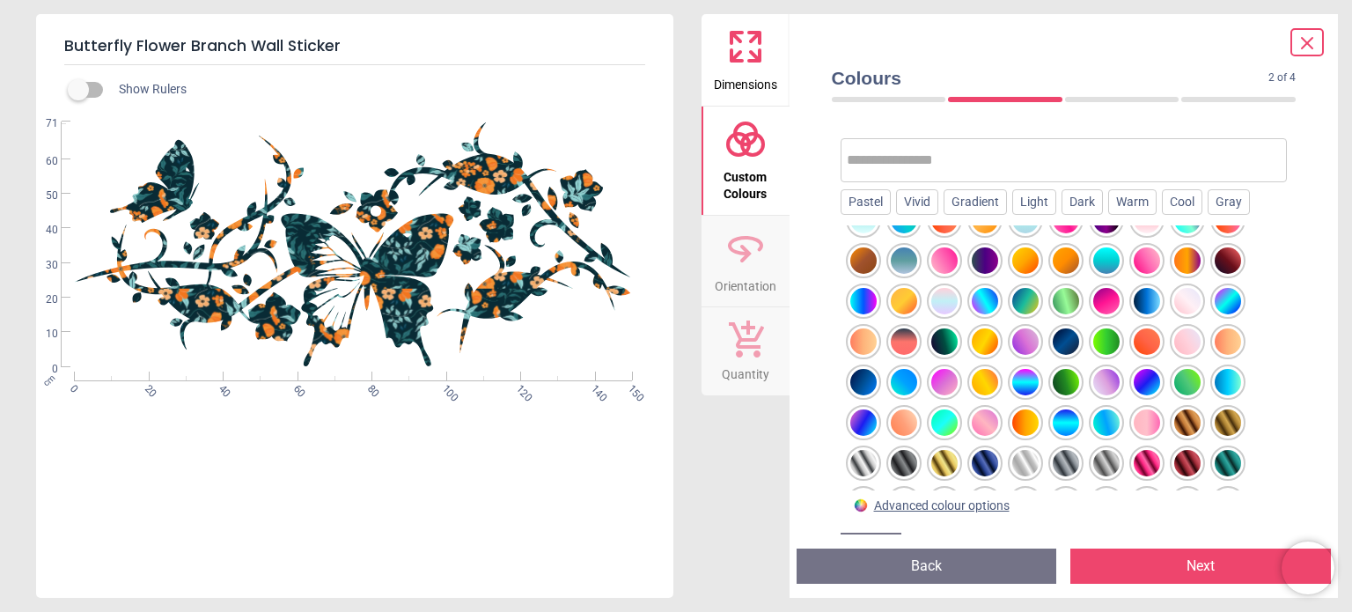
scroll to position [512, 0]
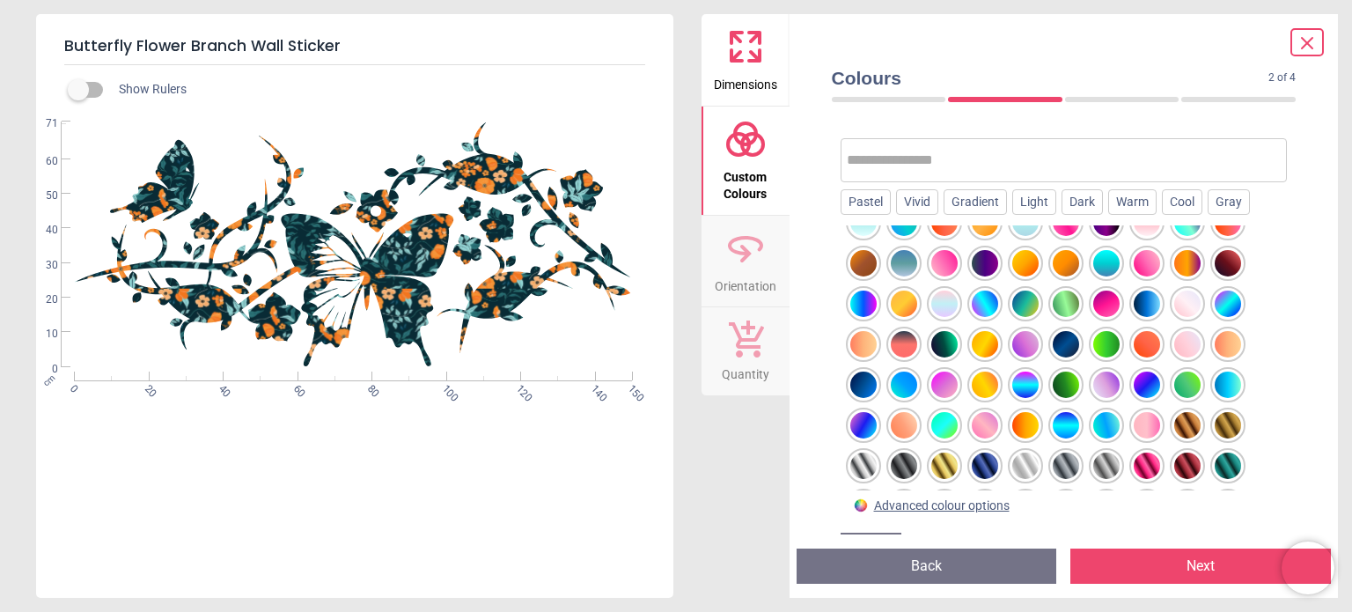
click at [1028, 349] on div at bounding box center [1026, 344] width 26 height 26
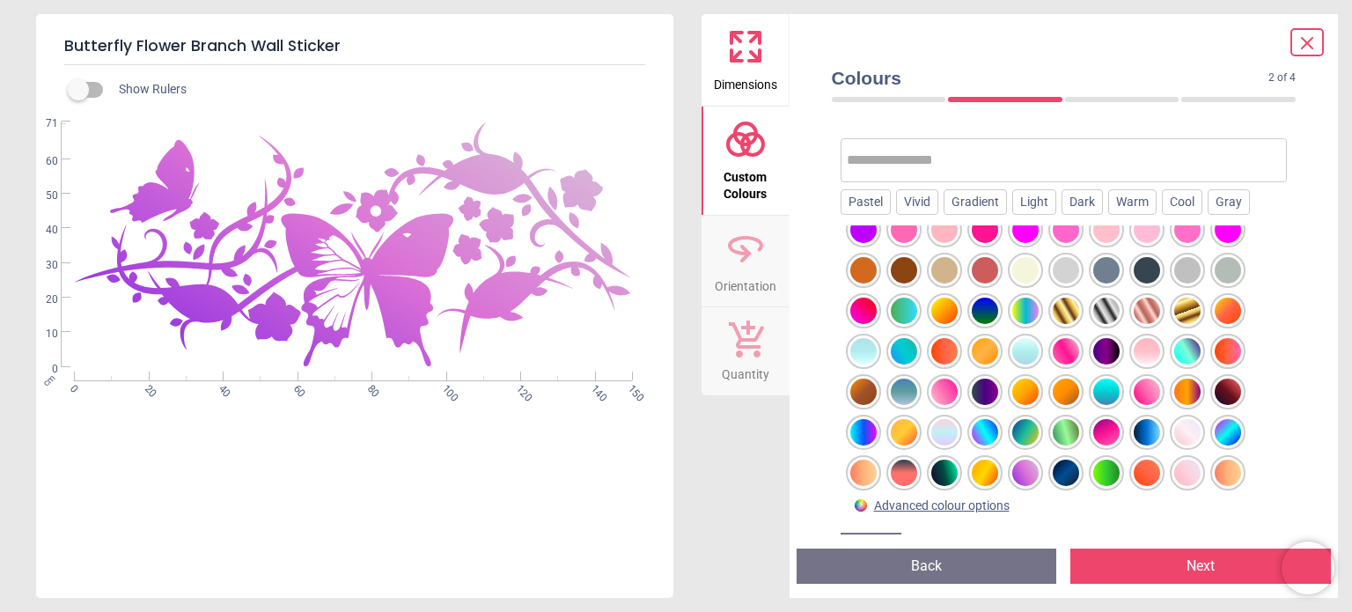
scroll to position [382, 0]
click at [940, 443] on div at bounding box center [945, 433] width 26 height 26
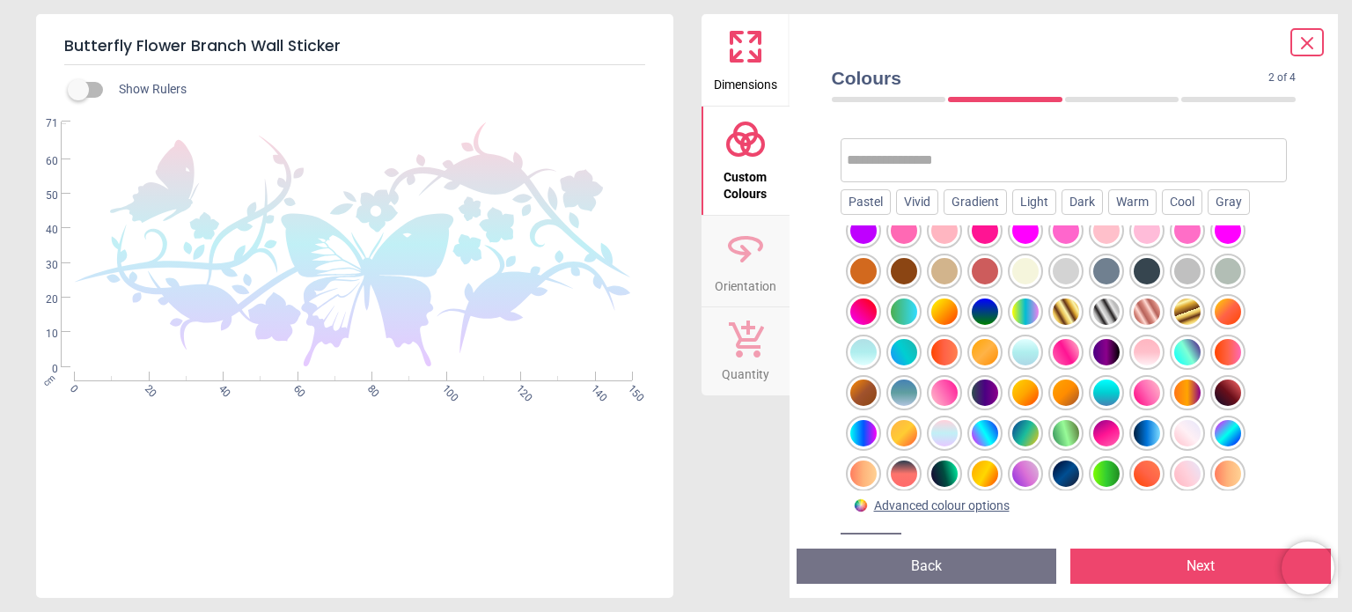
click at [913, 320] on div at bounding box center [904, 311] width 26 height 26
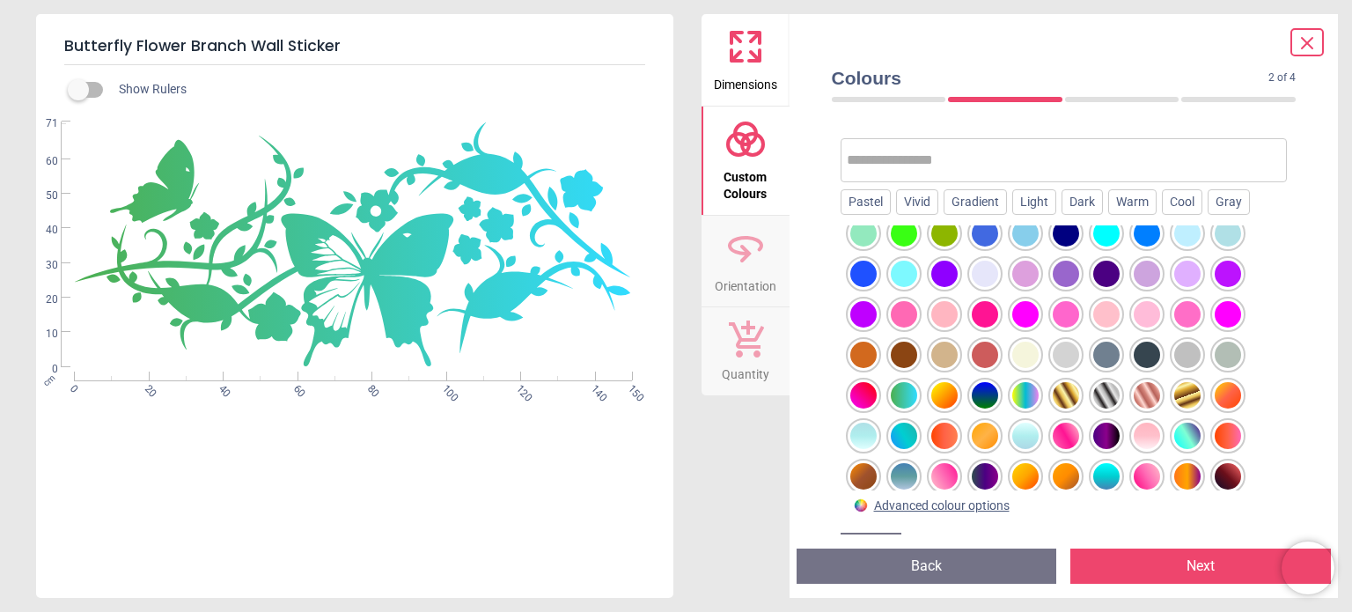
scroll to position [289, 0]
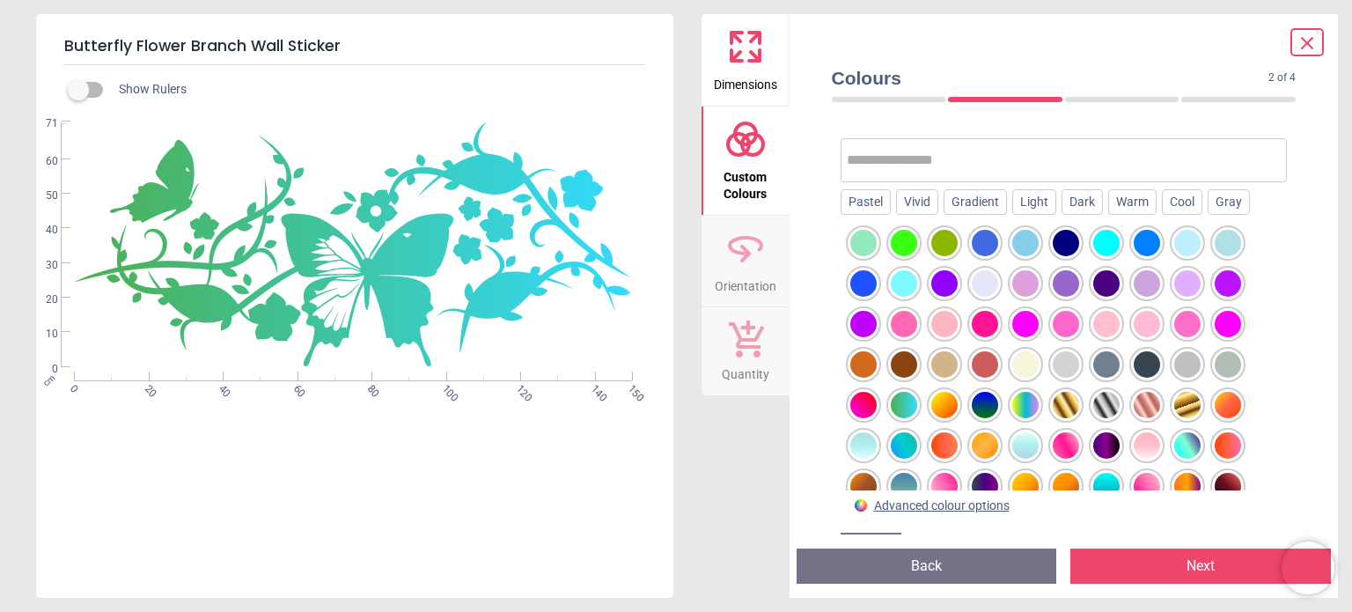
click at [1229, 401] on div at bounding box center [1228, 405] width 26 height 26
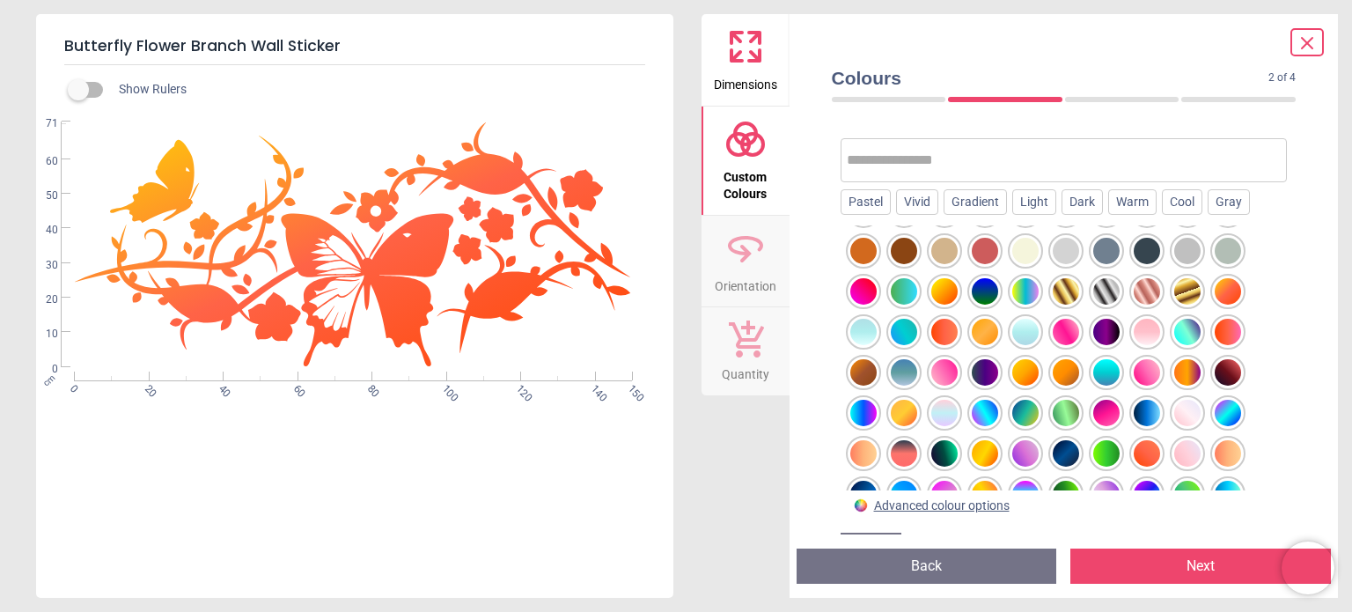
scroll to position [412, 0]
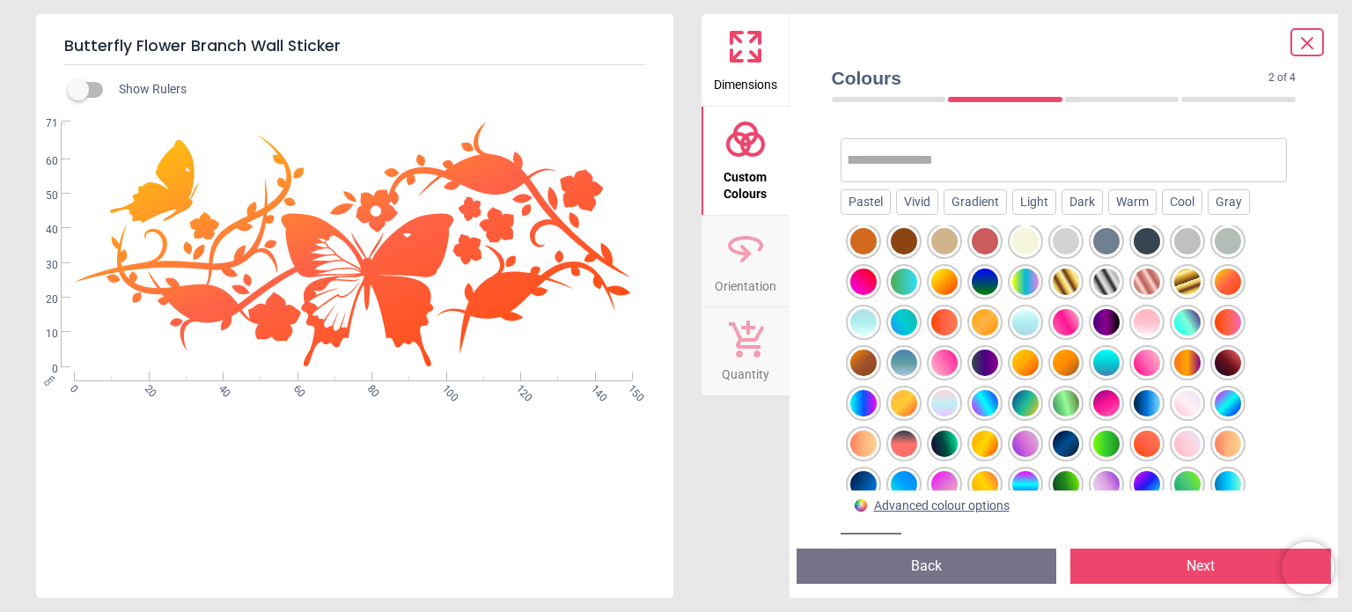
click at [1153, 412] on div at bounding box center [1147, 403] width 26 height 26
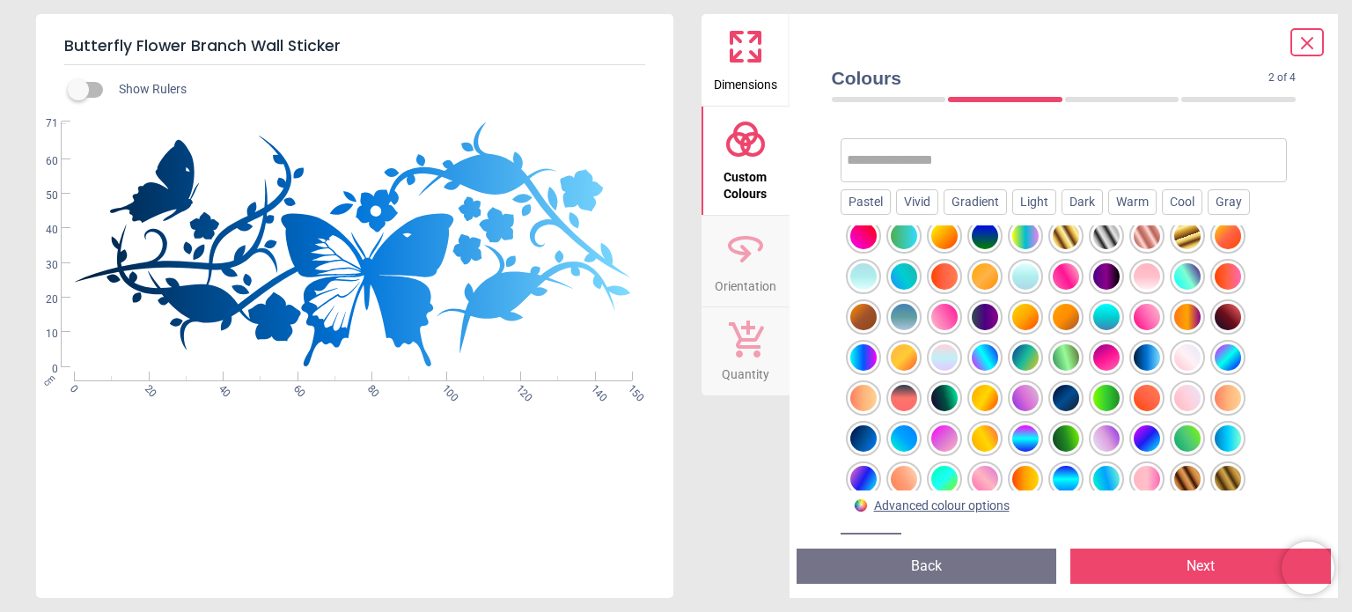
scroll to position [461, 0]
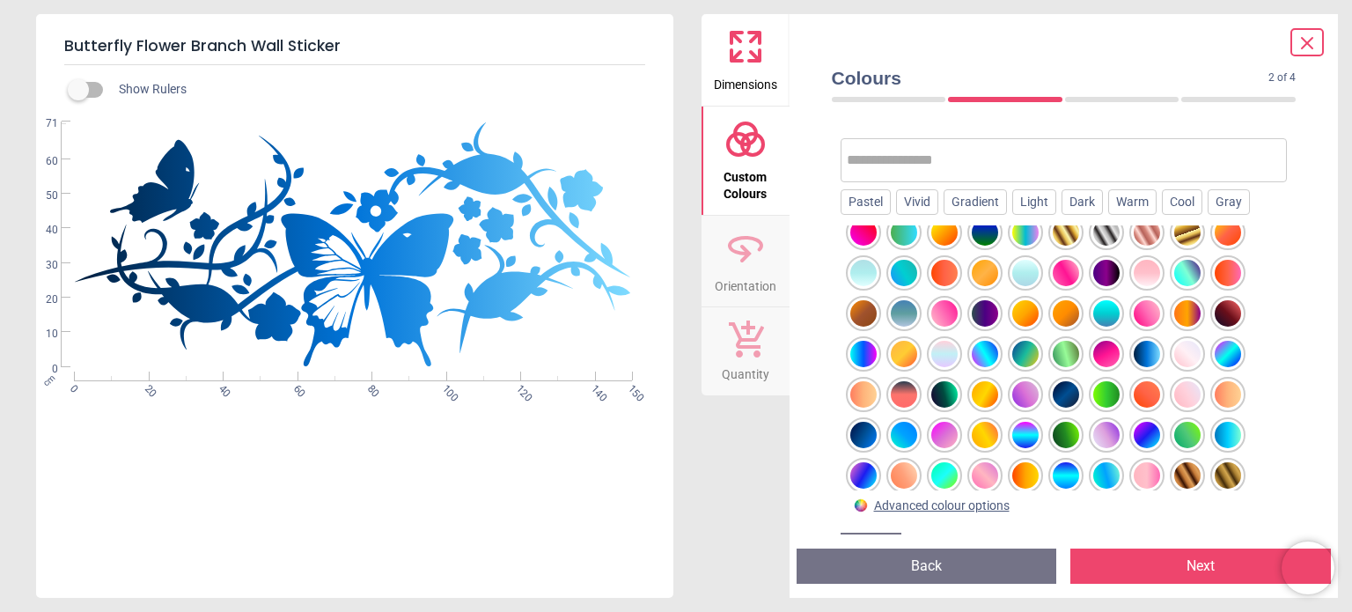
click at [1232, 439] on div at bounding box center [1228, 435] width 26 height 26
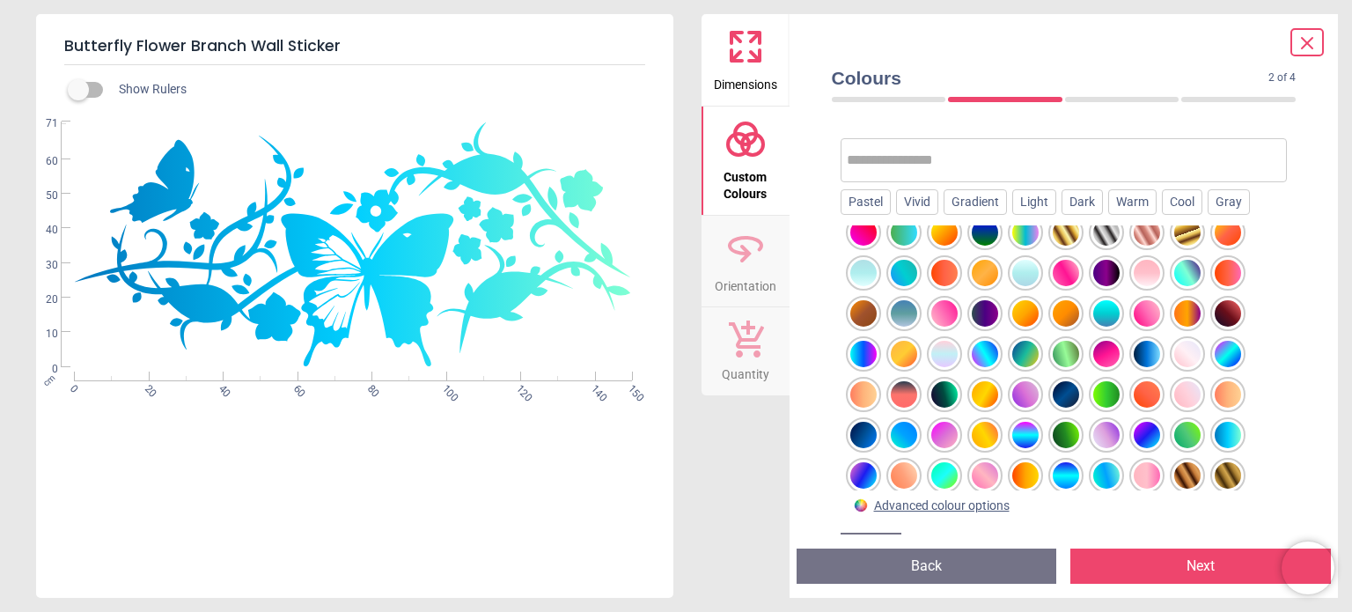
click at [1152, 363] on div at bounding box center [1147, 354] width 26 height 26
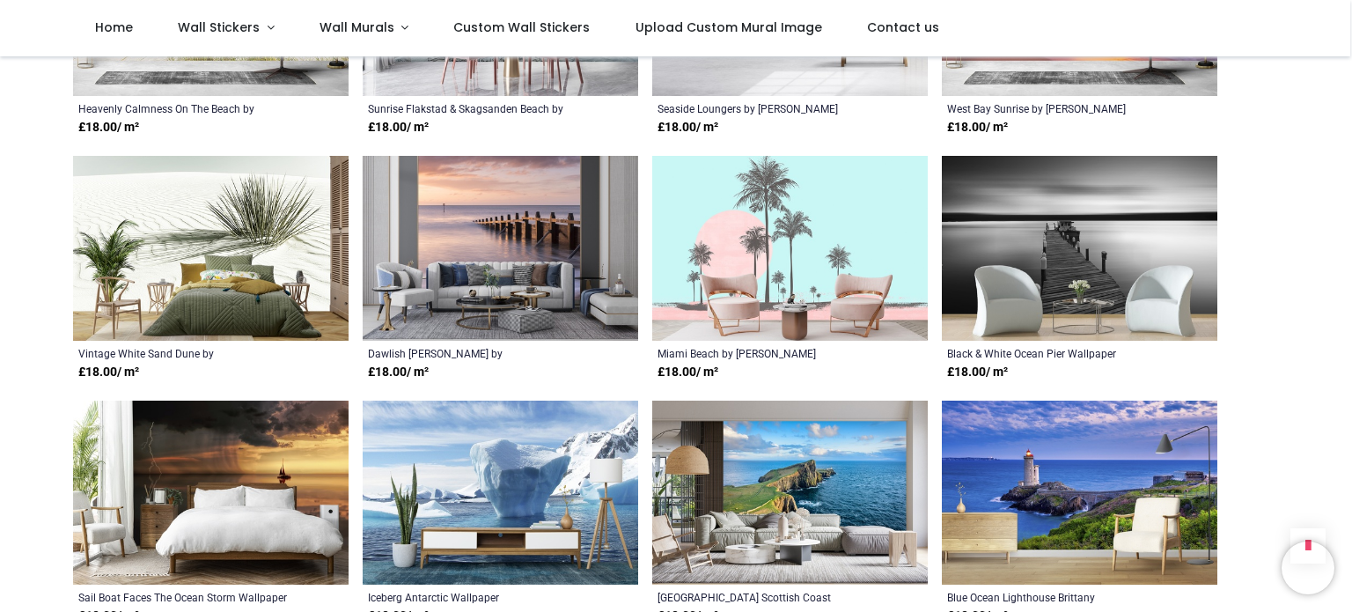
scroll to position [3223, 0]
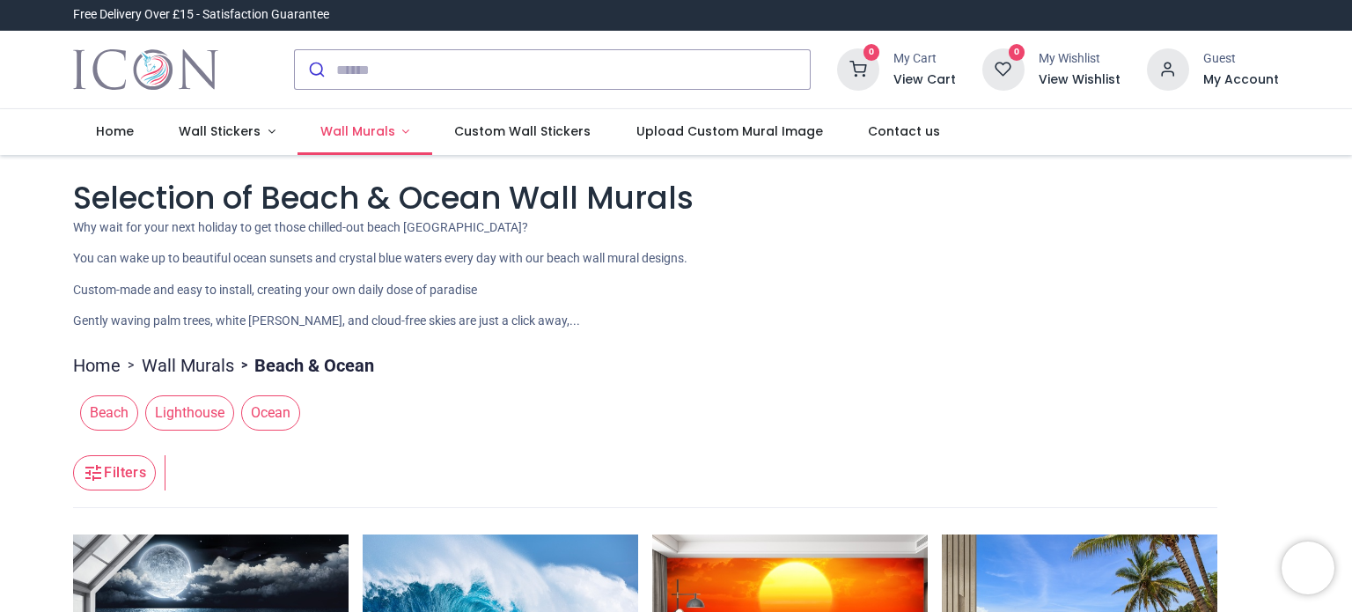
click at [353, 129] on span "Wall Murals" at bounding box center [357, 131] width 75 height 18
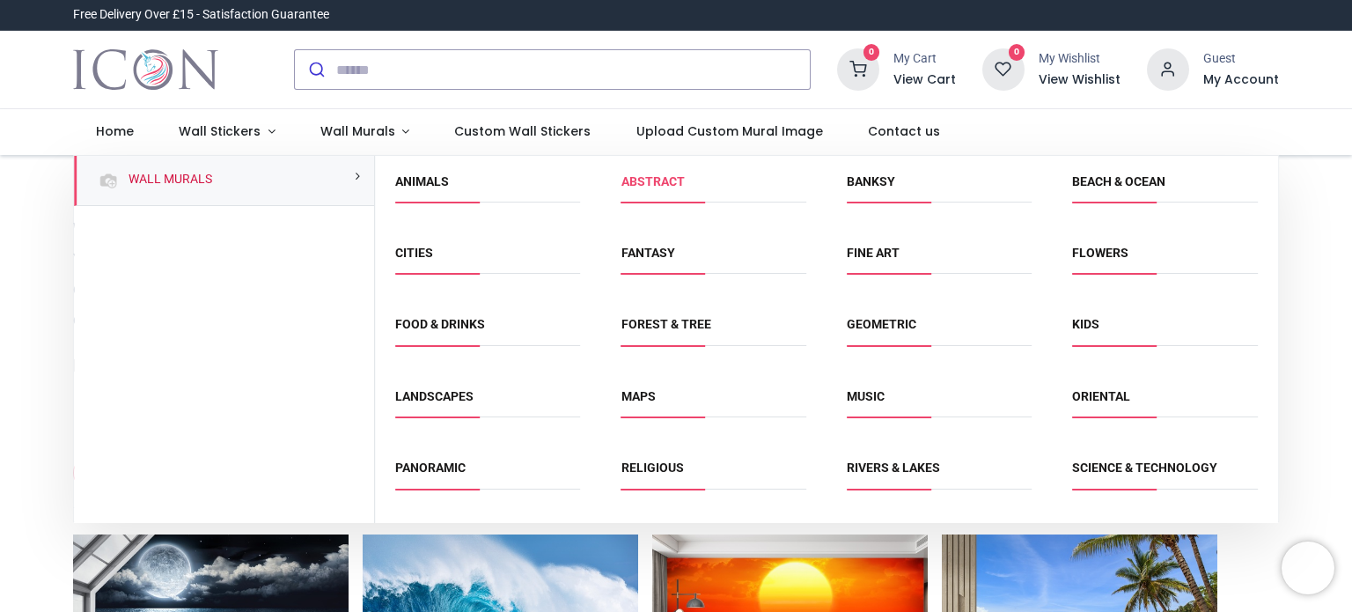
click at [642, 180] on link "Abstract" at bounding box center [653, 181] width 63 height 14
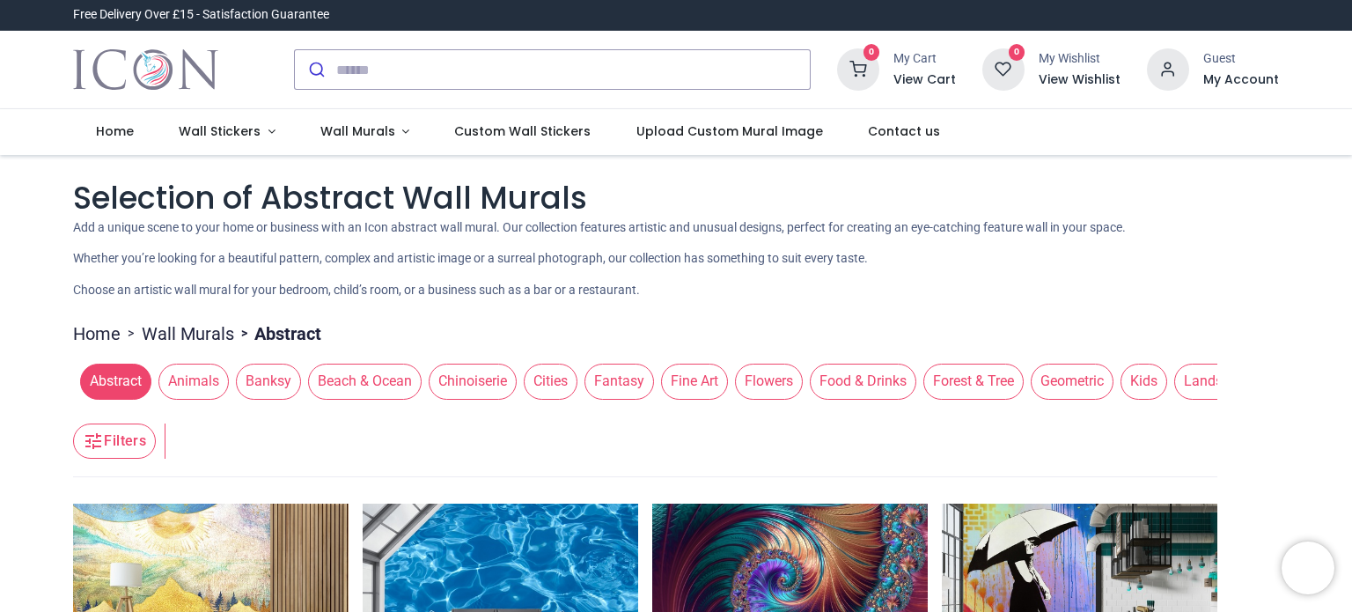
click at [190, 379] on span "Animals" at bounding box center [193, 381] width 70 height 35
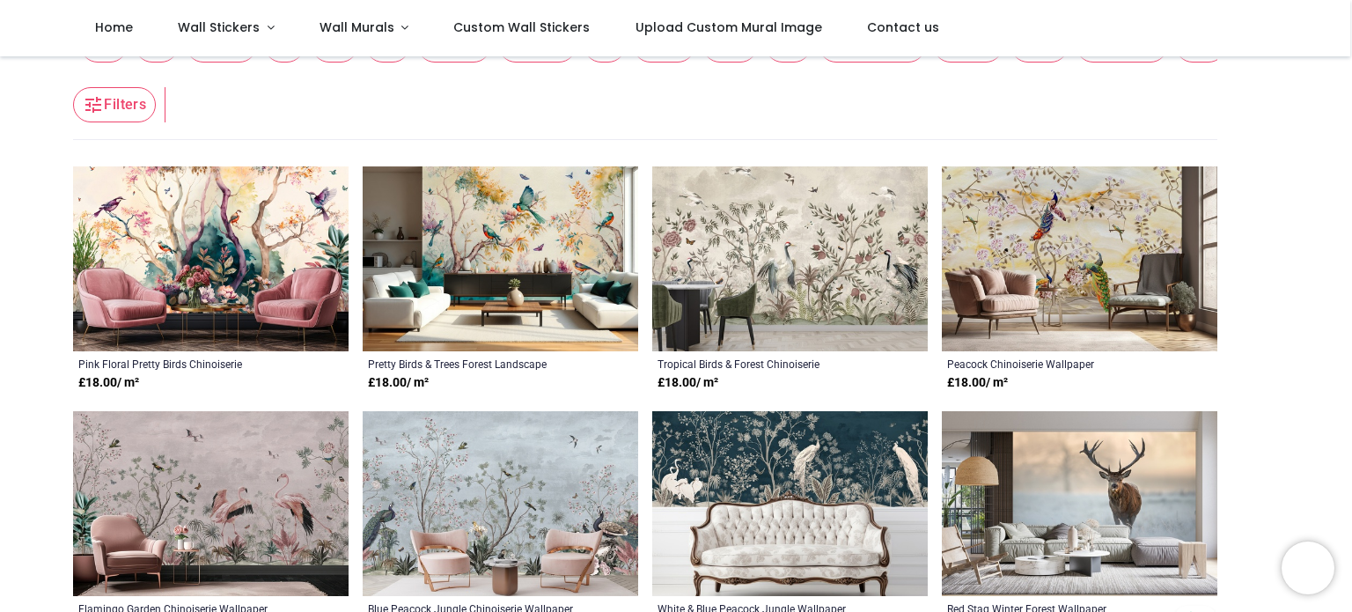
scroll to position [247, 0]
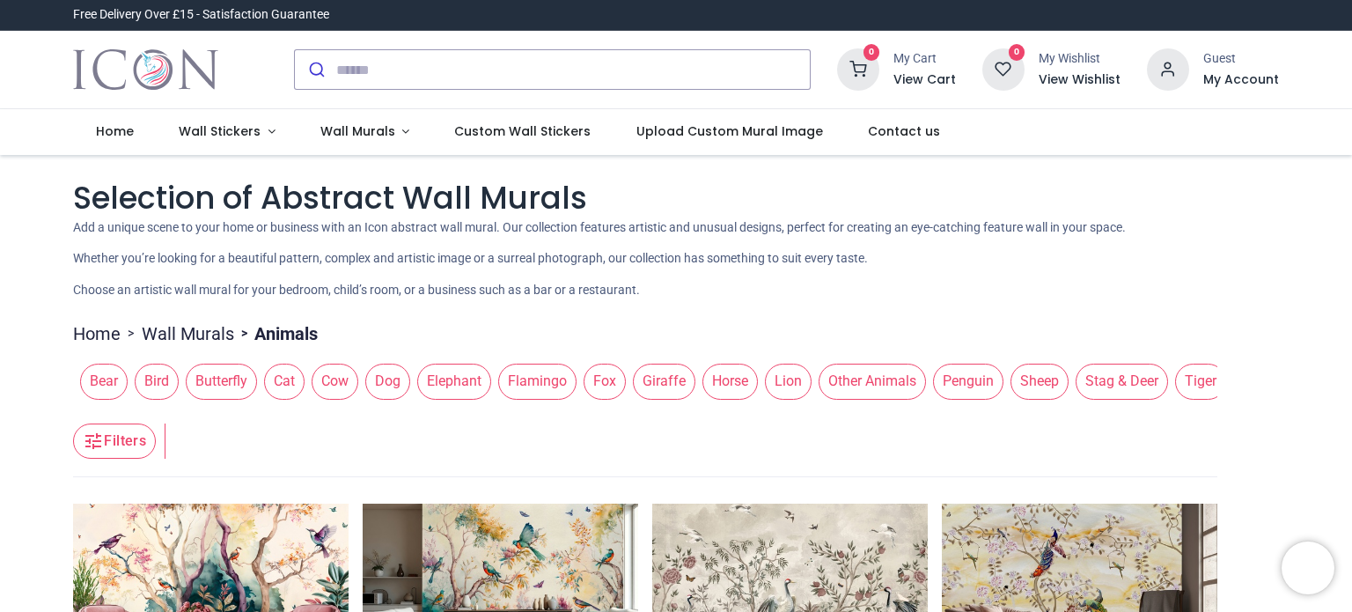
click at [169, 335] on link "Wall Murals" at bounding box center [188, 333] width 92 height 25
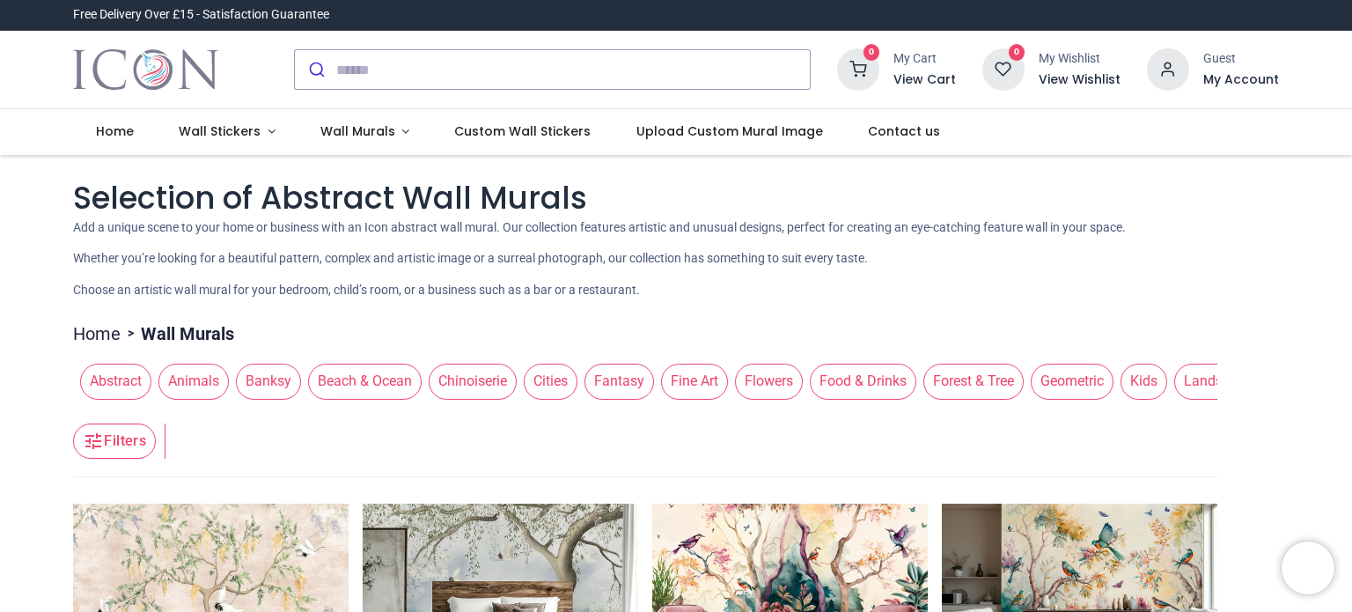
click at [695, 383] on span "Fine Art" at bounding box center [694, 381] width 67 height 35
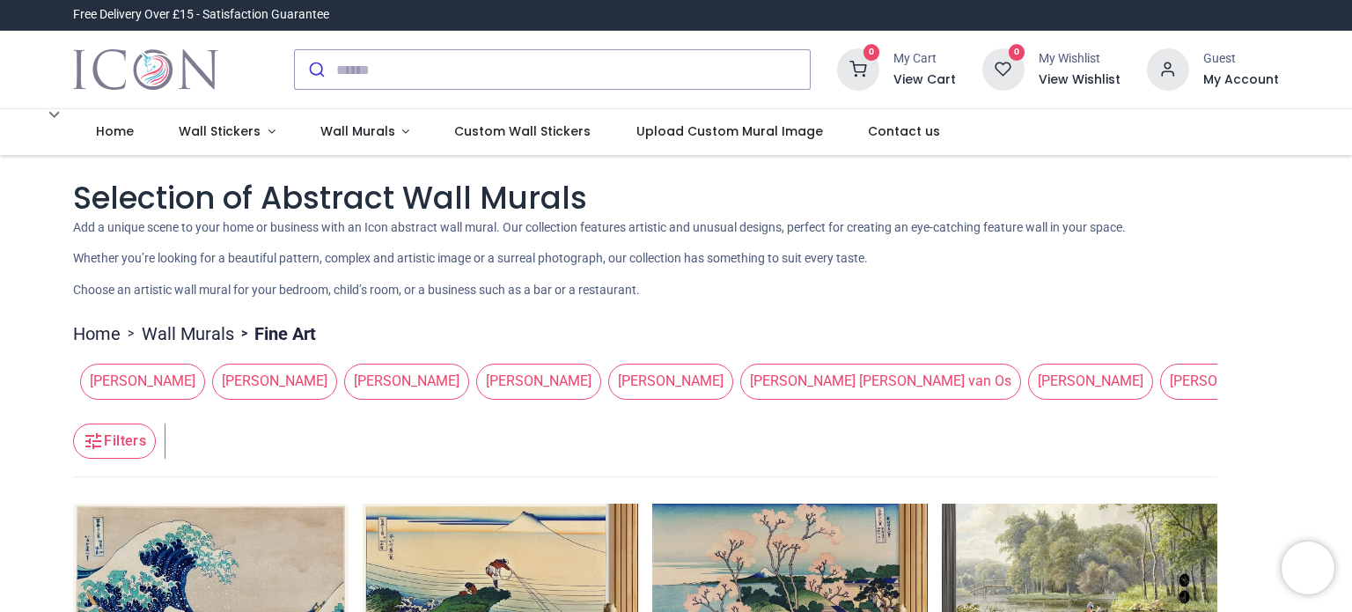
click at [180, 335] on link "Wall Murals" at bounding box center [188, 333] width 92 height 25
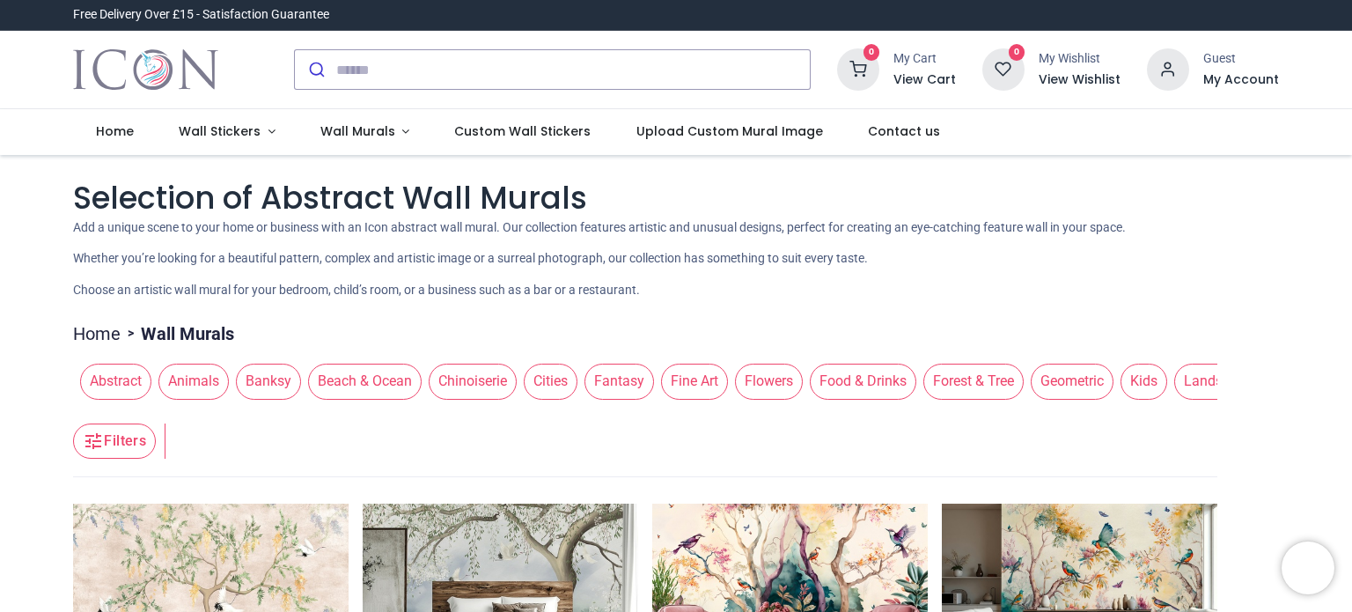
click at [975, 386] on span "Forest & Tree" at bounding box center [974, 381] width 100 height 35
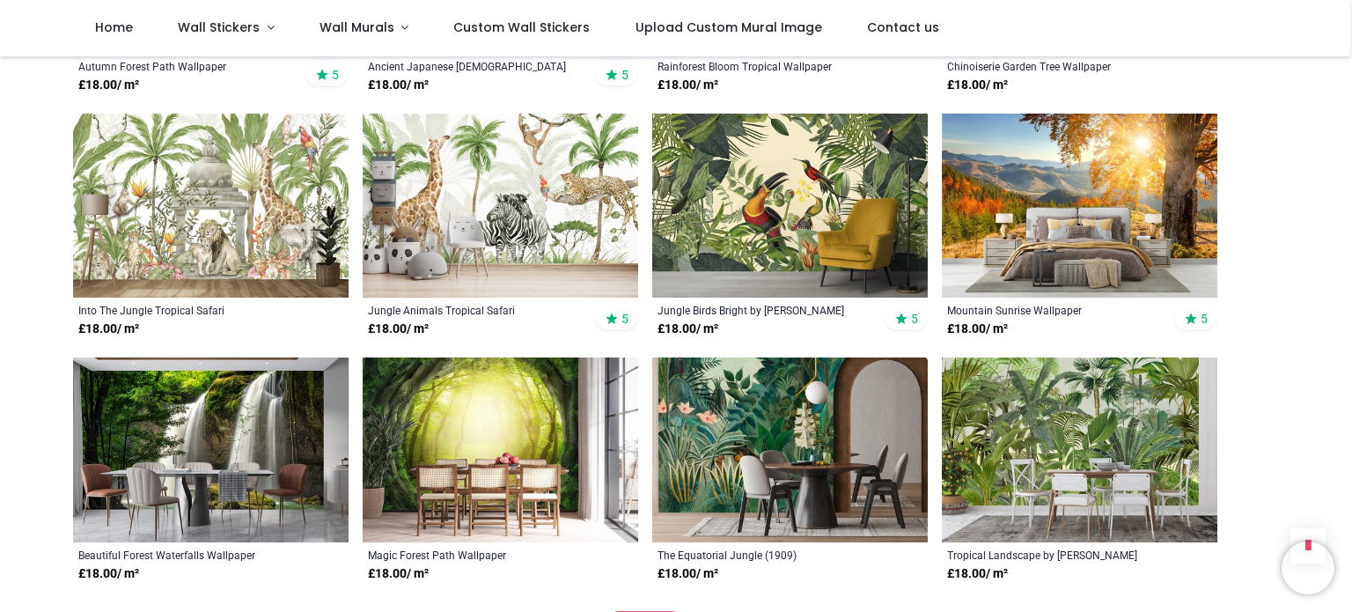
scroll to position [1511, 0]
